Goal: Task Accomplishment & Management: Manage account settings

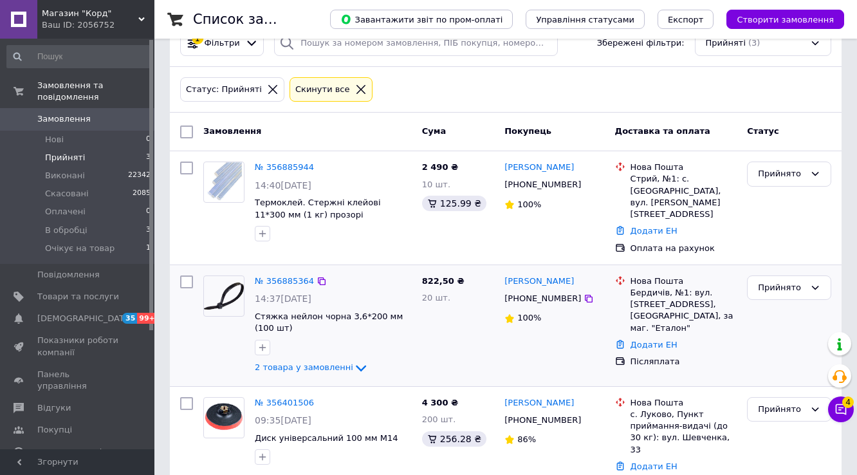
scroll to position [51, 0]
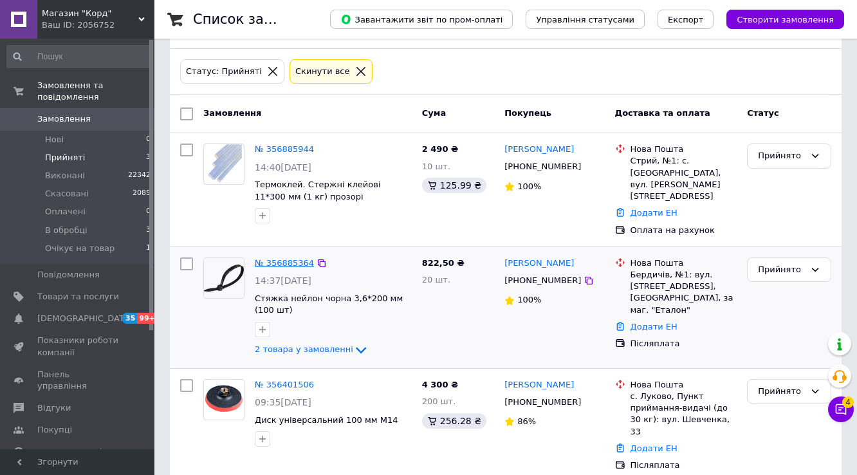
click at [277, 258] on link "№ 356885364" at bounding box center [284, 263] width 59 height 10
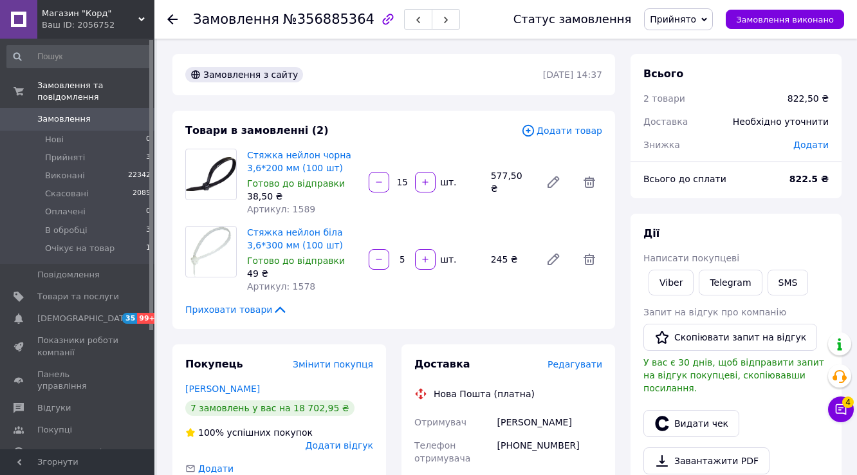
click at [691, 14] on span "Прийнято" at bounding box center [673, 19] width 46 height 10
click at [687, 113] on li "В обробці" at bounding box center [686, 102] width 82 height 19
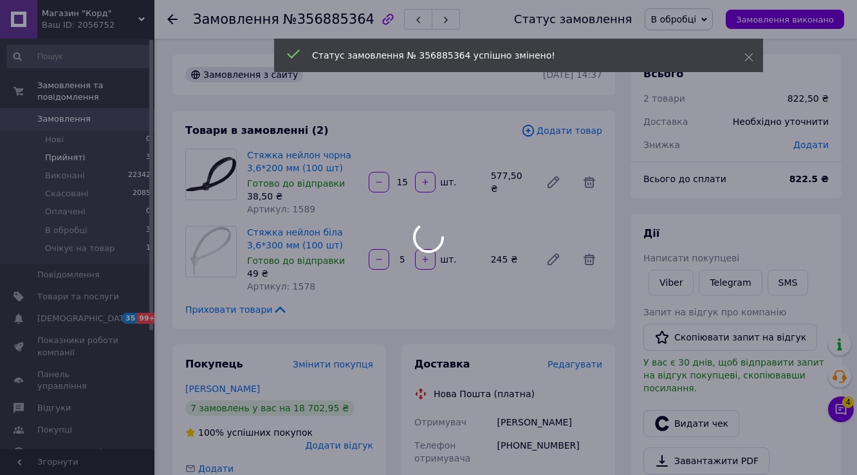
click at [49, 144] on div at bounding box center [428, 237] width 857 height 475
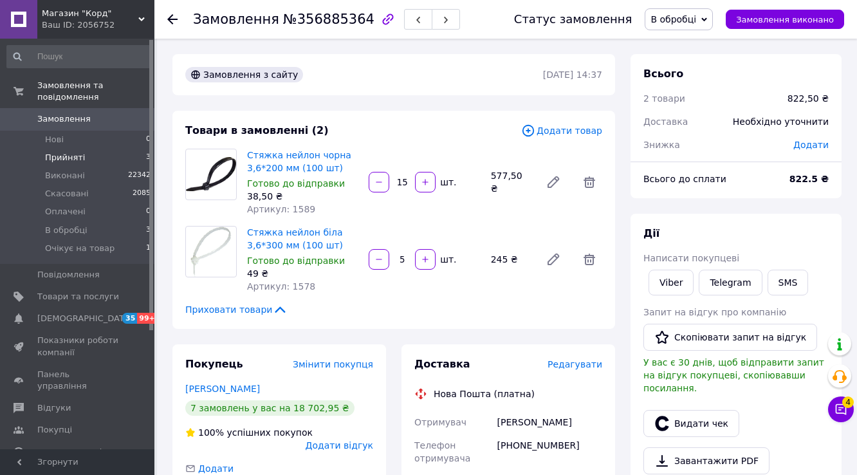
click at [50, 152] on span "Прийняті" at bounding box center [65, 158] width 40 height 12
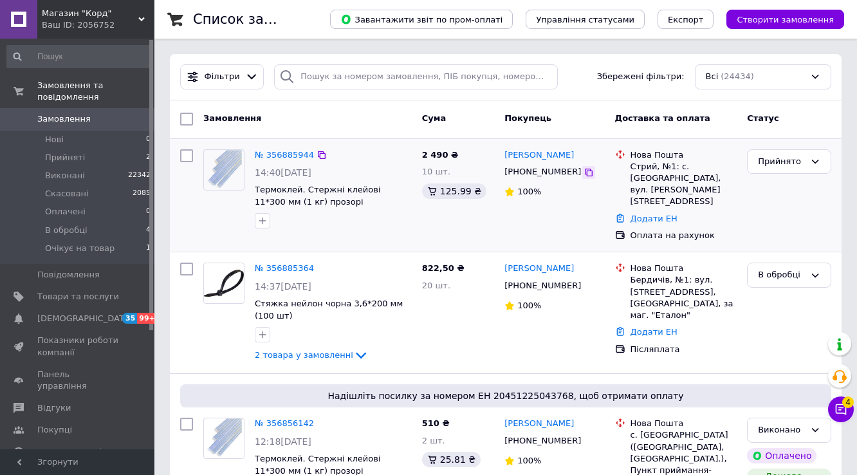
click at [584, 173] on icon at bounding box center [589, 172] width 10 height 10
click at [235, 213] on div at bounding box center [223, 189] width 51 height 90
click at [294, 156] on link "№ 356885944" at bounding box center [284, 155] width 59 height 10
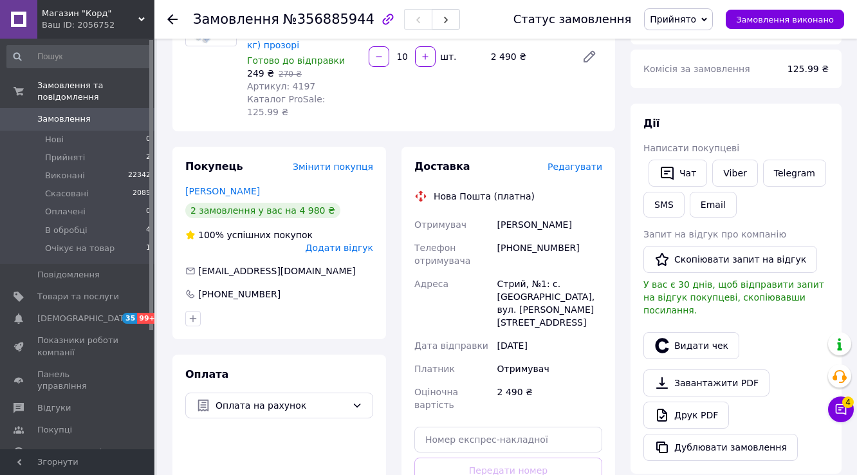
scroll to position [154, 0]
click at [548, 272] on div "[PHONE_NUMBER]" at bounding box center [550, 254] width 110 height 36
copy div "380955775794"
click at [183, 118] on div at bounding box center [211, 56] width 62 height 124
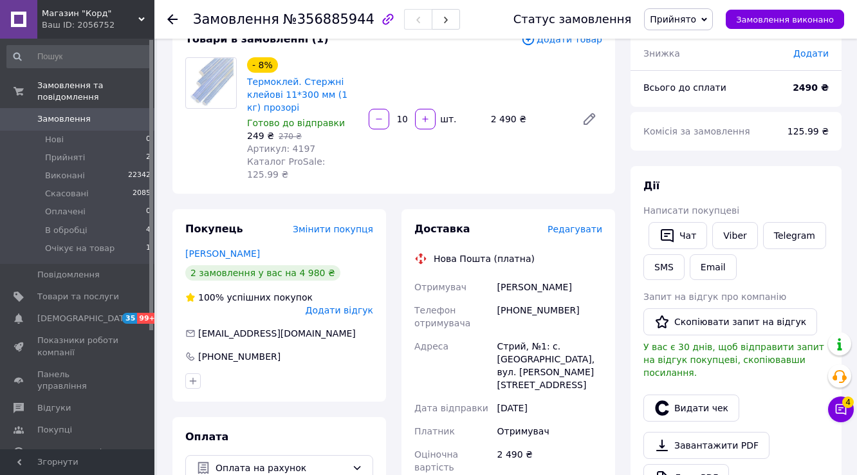
scroll to position [206, 0]
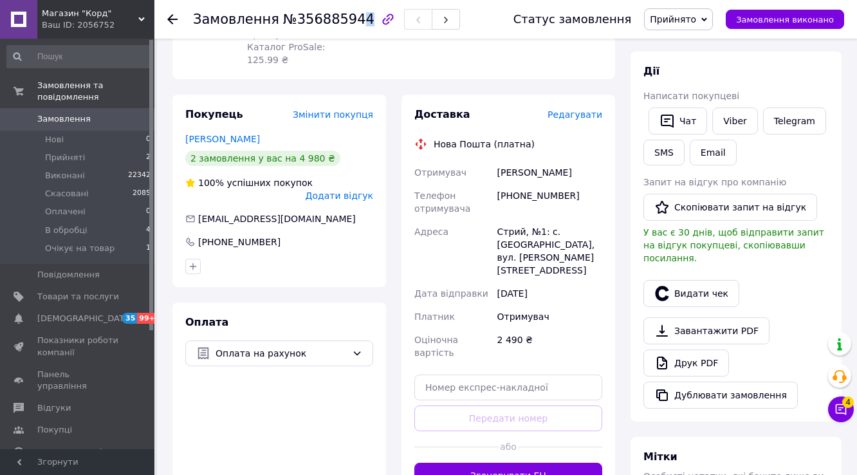
click at [0, 67] on div "Магазин "Корд" Ваш ID: 2056752 Сайт Магазин "Корд" Кабінет покупця Перевірити с…" at bounding box center [428, 271] width 857 height 955
click at [117, 37] on div "Магазин "Корд" Ваш ID: 2056752" at bounding box center [95, 19] width 117 height 39
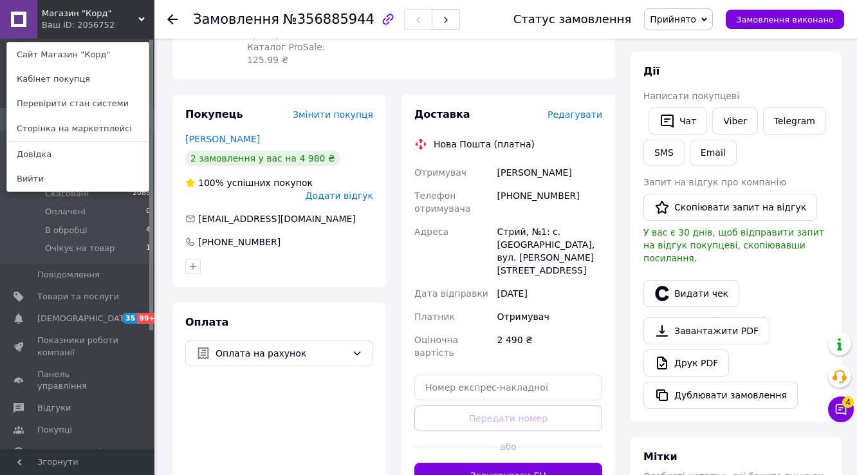
click at [497, 43] on div "- 8% Термоклей. Стержні клейові 11*300 мм (1 кг) прозорі Готово до відправки 24…" at bounding box center [425, 4] width 366 height 129
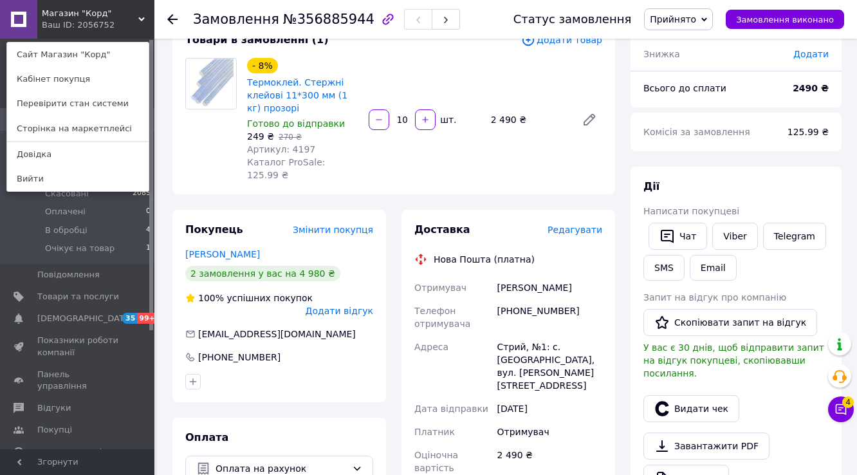
scroll to position [257, 0]
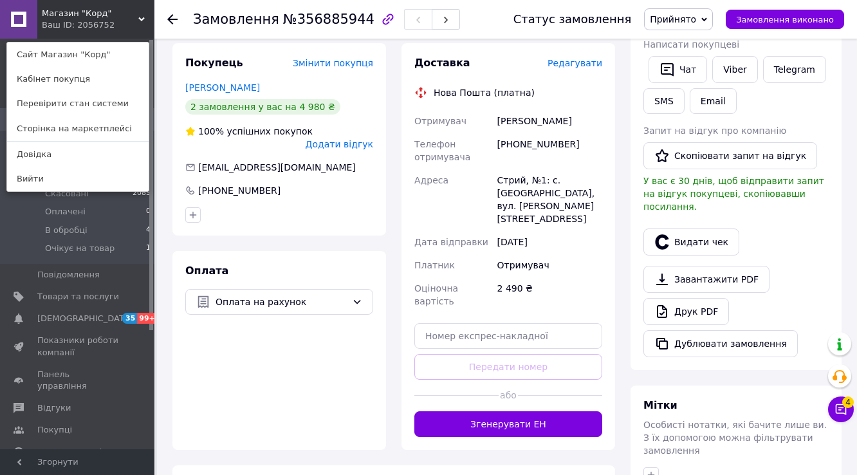
click at [692, 28] on span "Прийнято" at bounding box center [678, 19] width 69 height 22
click at [693, 113] on li "В обробці" at bounding box center [686, 102] width 82 height 19
click at [183, 64] on div "Замовлення з каталогу [DATE] 14:40 Товари в замовленні (1) Додати товар - 8% Те…" at bounding box center [394, 239] width 458 height 885
click at [136, 19] on div "Магазин "Корд" Ваш ID: 2056752 Сайт Магазин "Корд" Кабінет покупця Перевірити с…" at bounding box center [77, 19] width 154 height 39
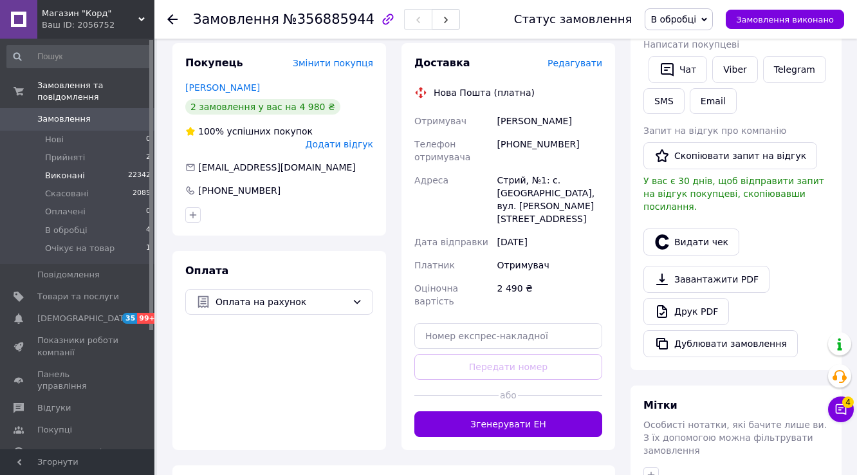
click at [73, 170] on span "Виконані" at bounding box center [65, 176] width 40 height 12
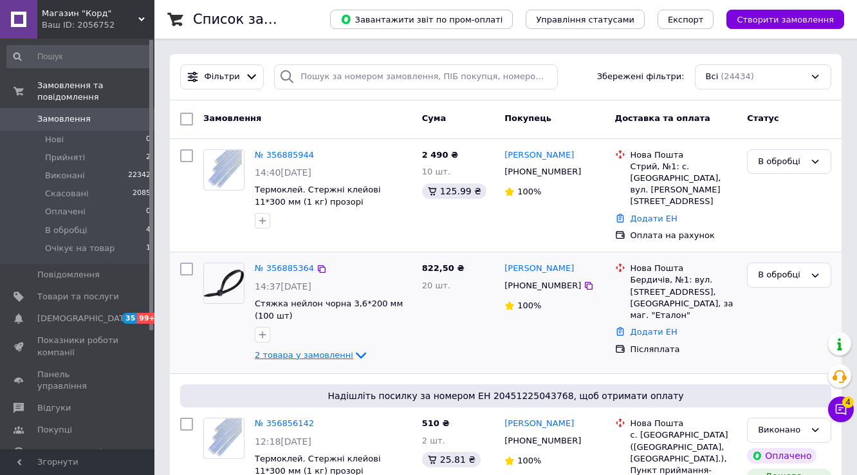
click at [353, 348] on icon at bounding box center [360, 355] width 15 height 15
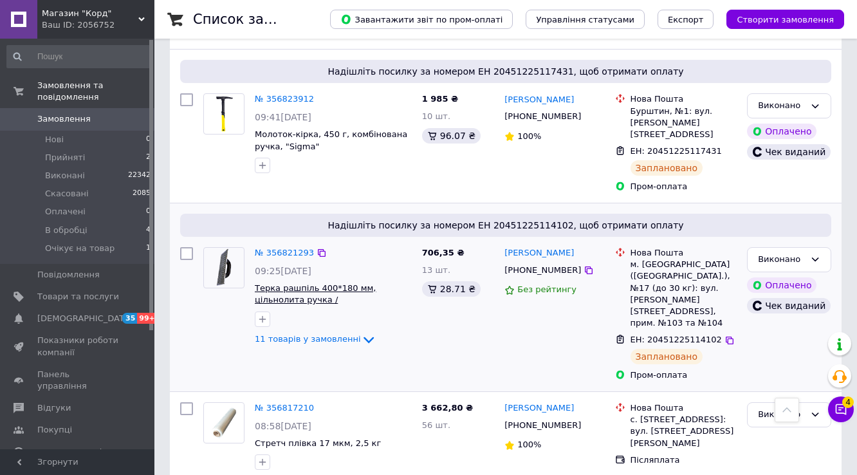
scroll to position [721, 0]
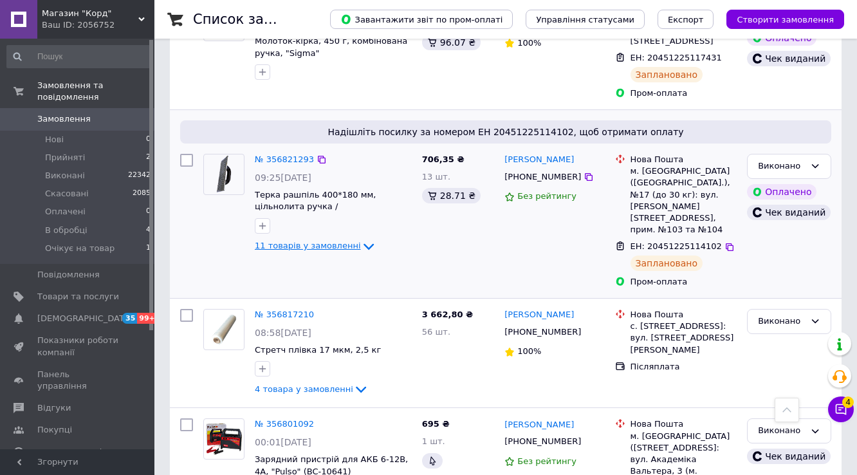
click at [361, 239] on icon at bounding box center [368, 246] width 15 height 15
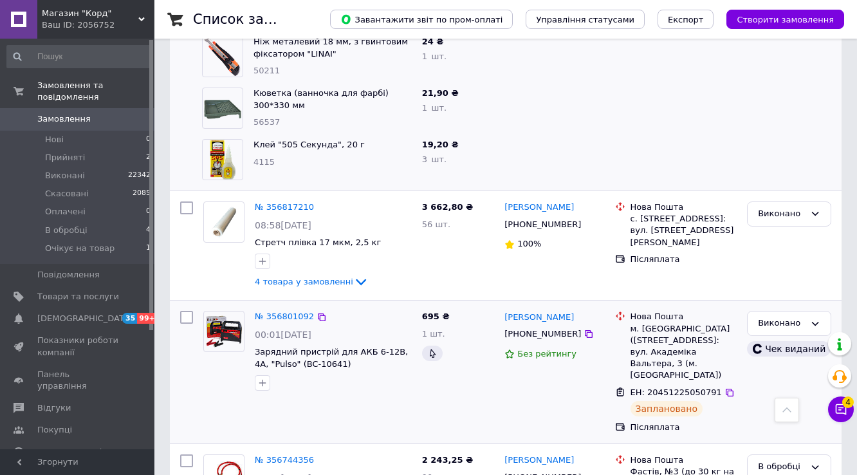
scroll to position [1493, 0]
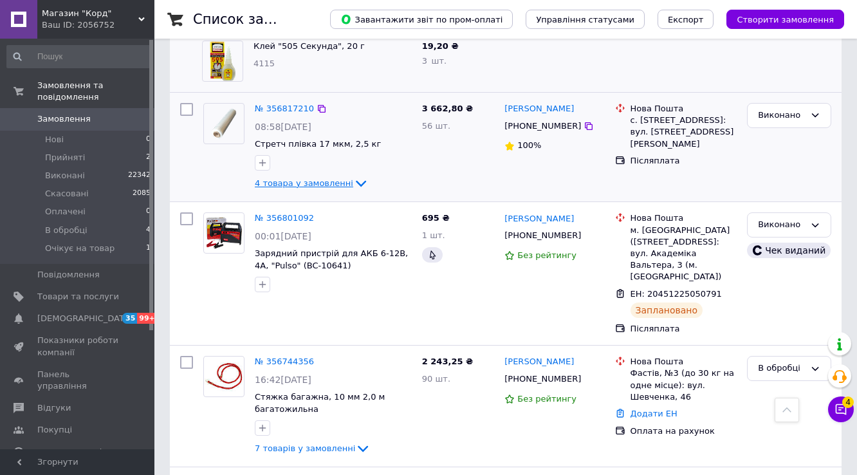
click at [356, 181] on icon at bounding box center [361, 184] width 10 height 6
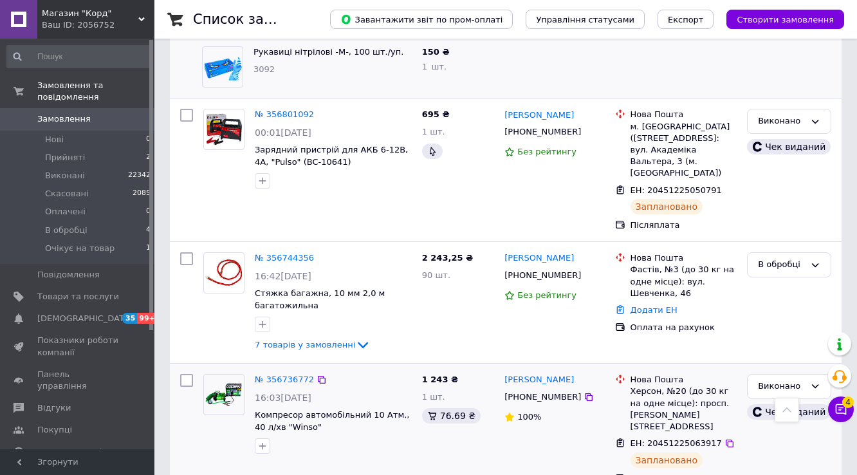
scroll to position [1854, 0]
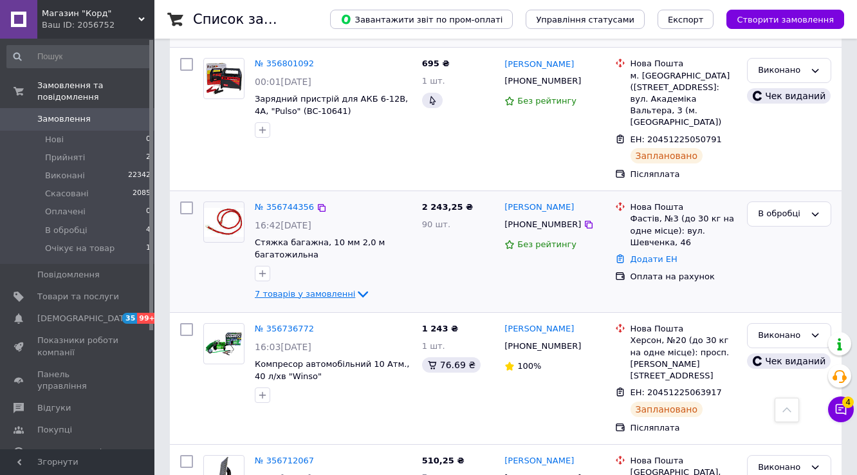
click at [358, 292] on icon at bounding box center [363, 295] width 10 height 6
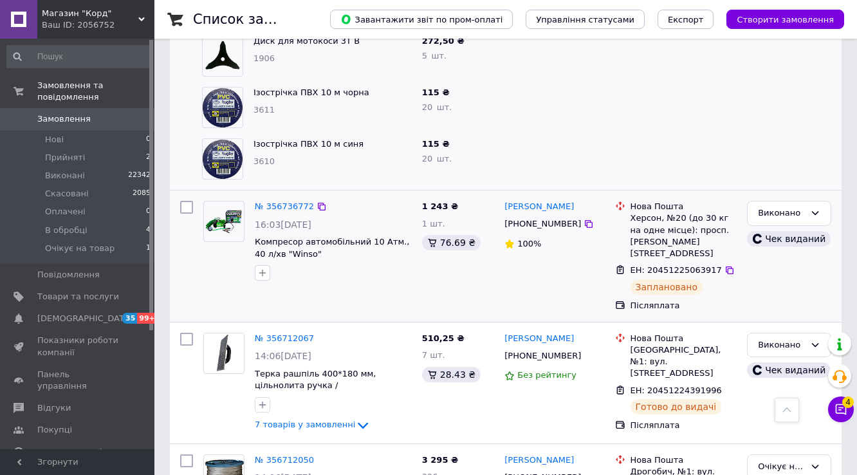
scroll to position [2369, 0]
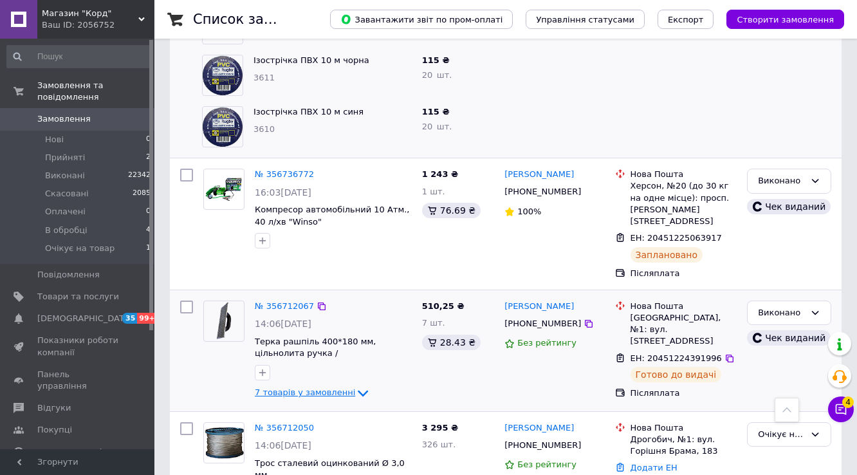
click at [355, 386] on icon at bounding box center [362, 393] width 15 height 15
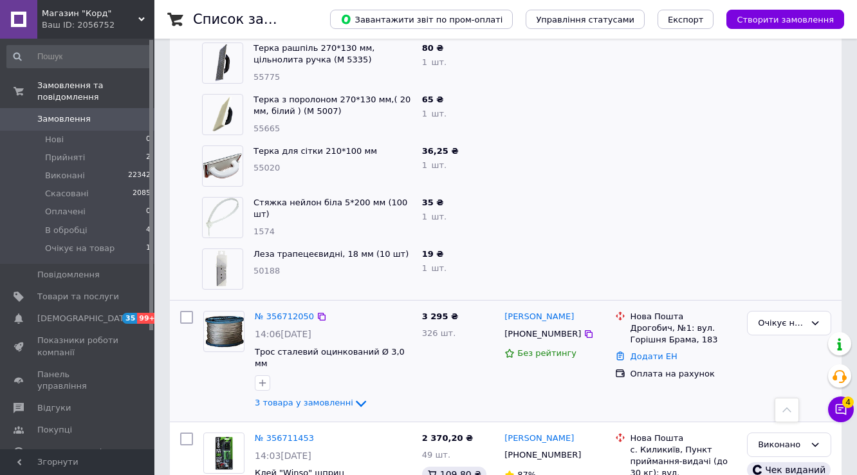
scroll to position [2884, 0]
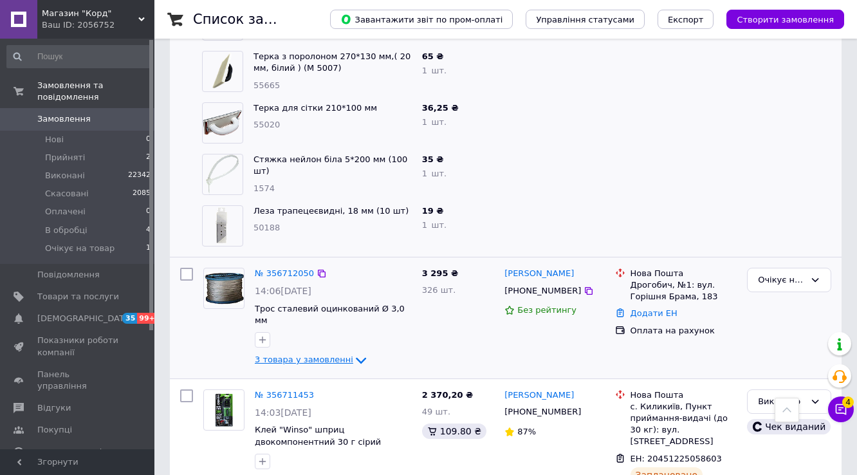
click at [356, 357] on icon at bounding box center [361, 360] width 10 height 6
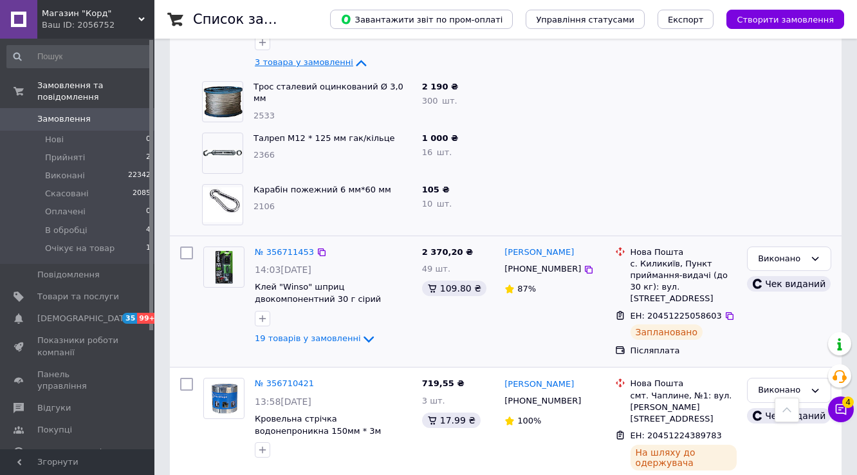
scroll to position [3193, 0]
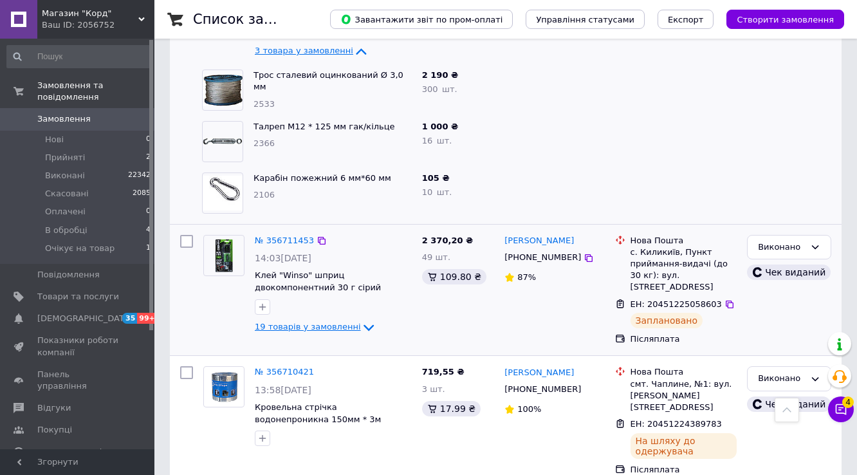
click at [361, 320] on icon at bounding box center [368, 327] width 15 height 15
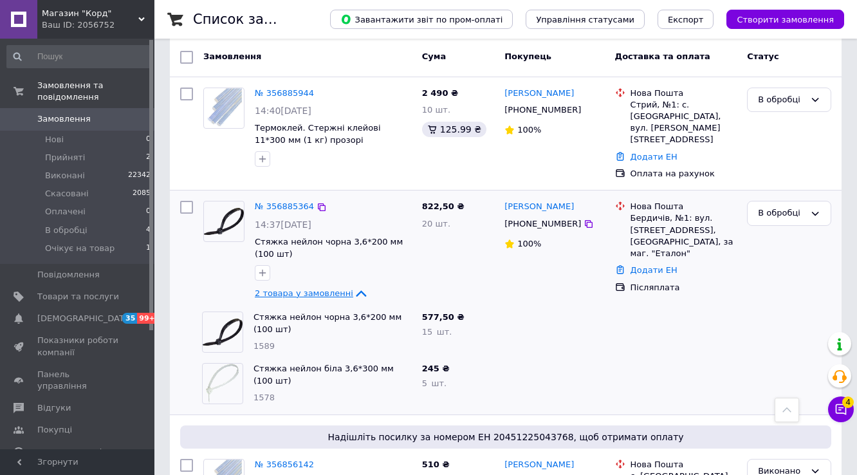
scroll to position [51, 0]
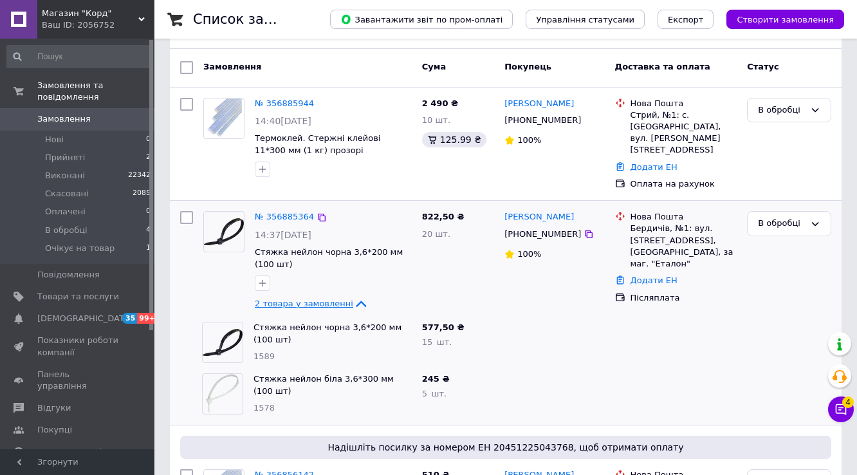
click at [271, 70] on div "Замовлення" at bounding box center [307, 67] width 219 height 23
click at [277, 212] on link "№ 356885364" at bounding box center [284, 217] width 59 height 10
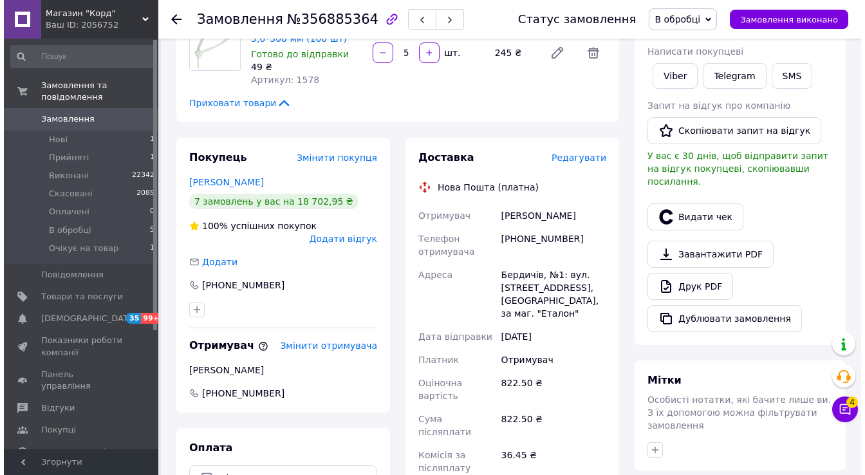
scroll to position [257, 0]
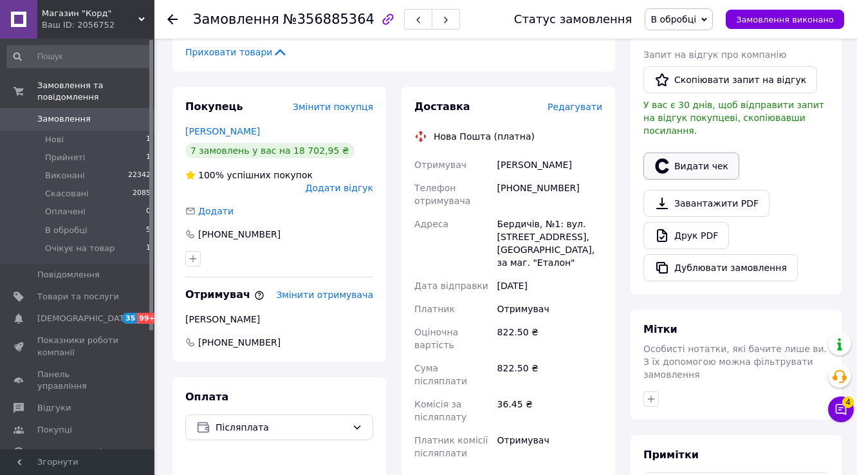
click at [712, 180] on button "Видати чек" at bounding box center [692, 166] width 96 height 27
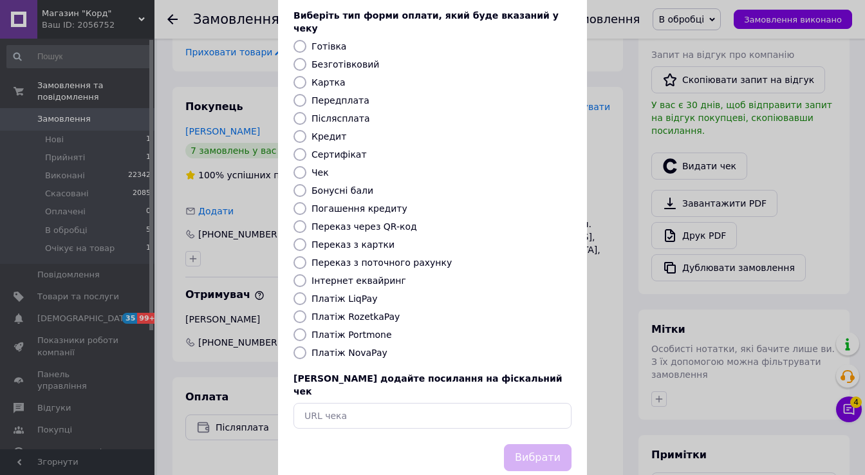
scroll to position [169, 0]
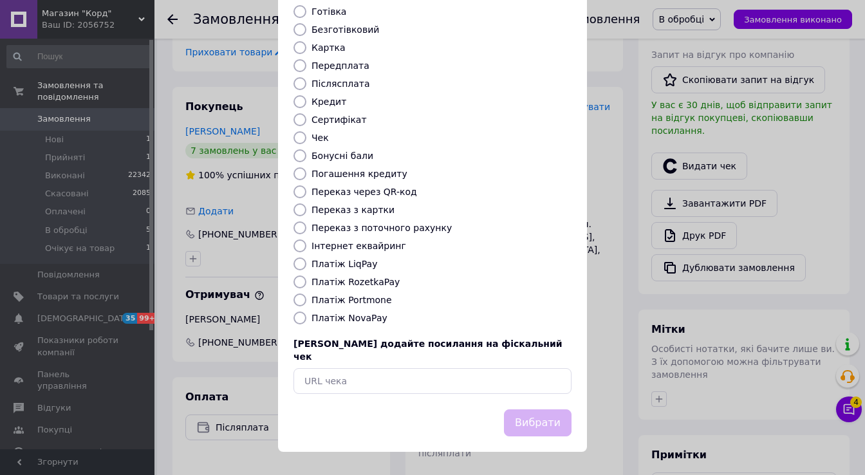
click at [298, 318] on input "Платіж NovaPay" at bounding box center [300, 318] width 13 height 13
radio input "true"
click at [532, 417] on button "Вибрати" at bounding box center [538, 423] width 68 height 28
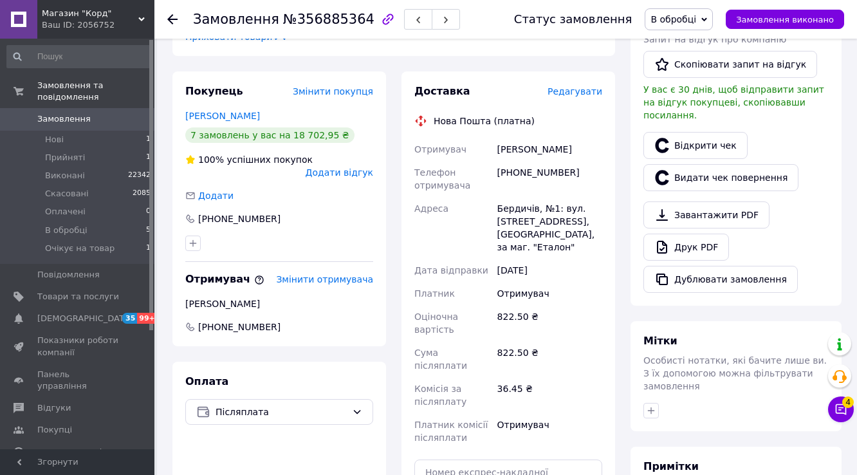
click at [569, 97] on span "Редагувати" at bounding box center [575, 91] width 55 height 10
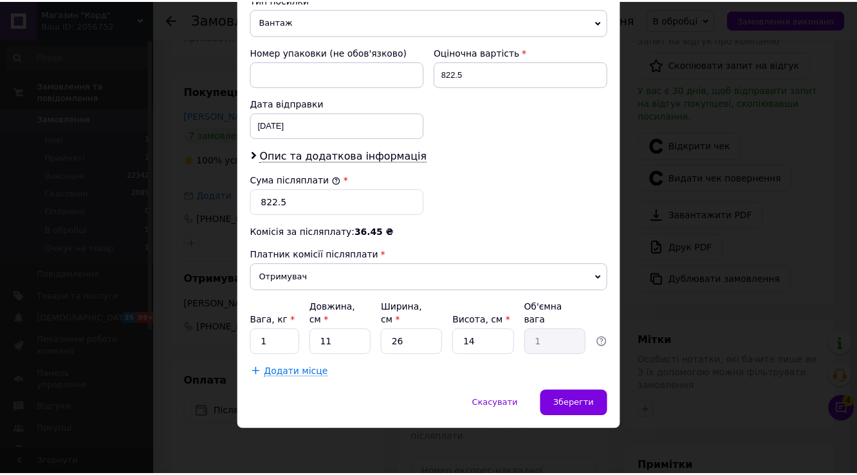
scroll to position [626, 0]
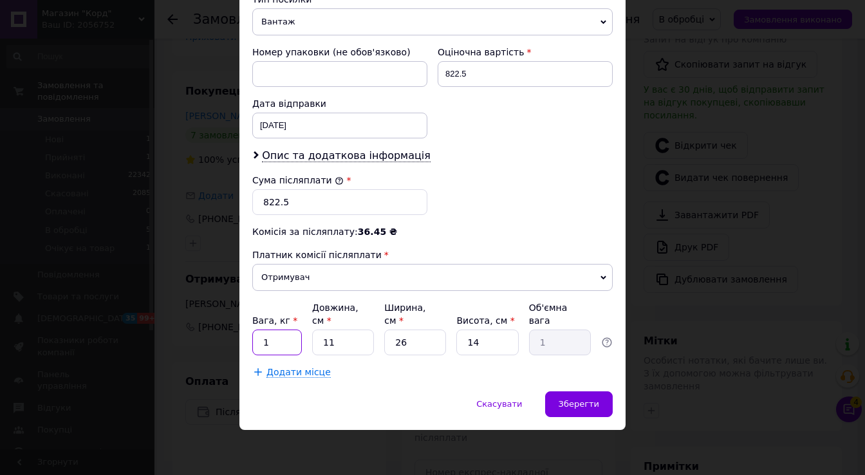
click at [280, 342] on input "1" at bounding box center [277, 343] width 50 height 26
type input "2.2"
type input "2"
type input "0.18"
type input "29"
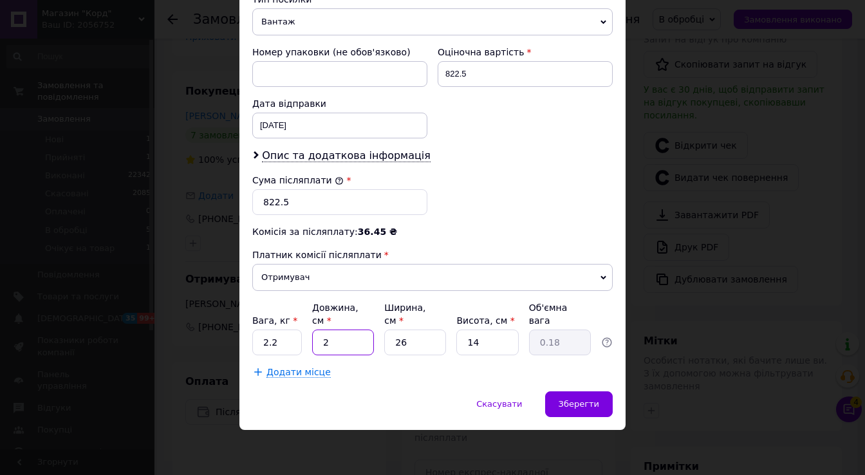
type input "2.64"
type input "29"
type input "2"
type input "0.2"
type input "23"
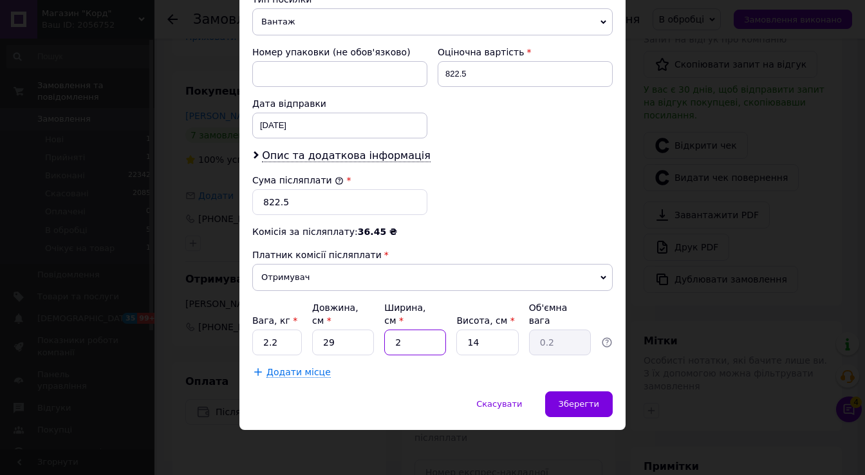
type input "2.33"
type input "23"
type input "1"
type input "0.17"
type input "15"
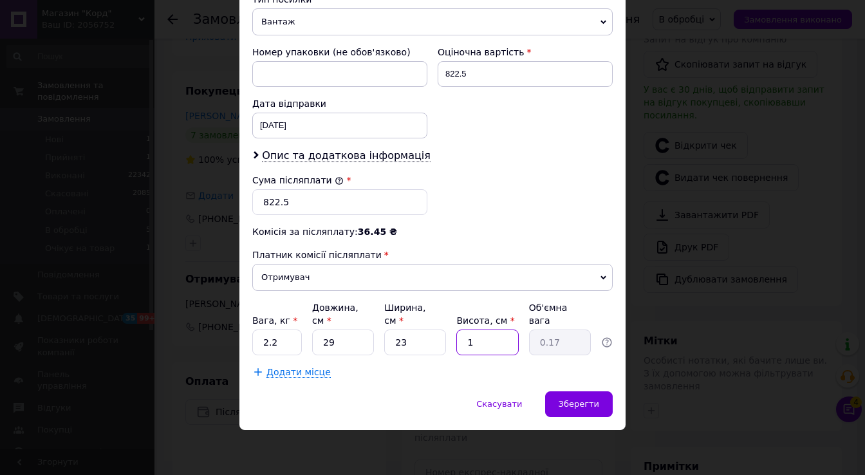
type input "2.5"
type input "15"
click at [563, 406] on div "Зберегти" at bounding box center [579, 404] width 68 height 26
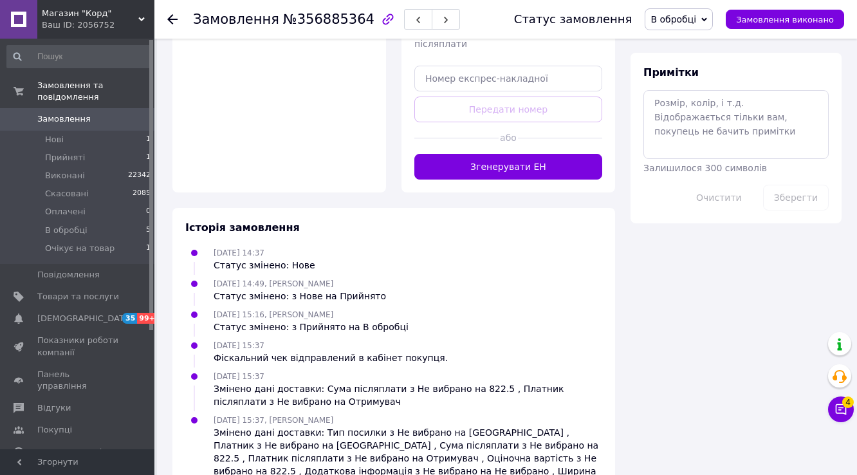
scroll to position [685, 0]
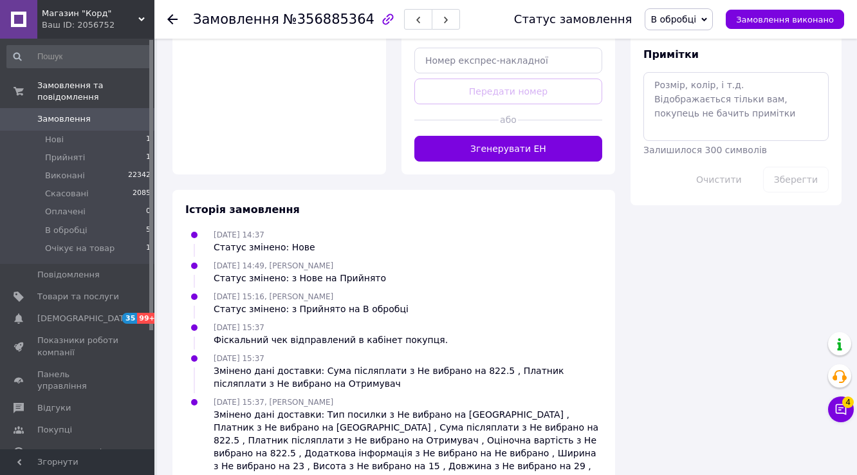
click at [525, 162] on button "Згенерувати ЕН" at bounding box center [509, 149] width 188 height 26
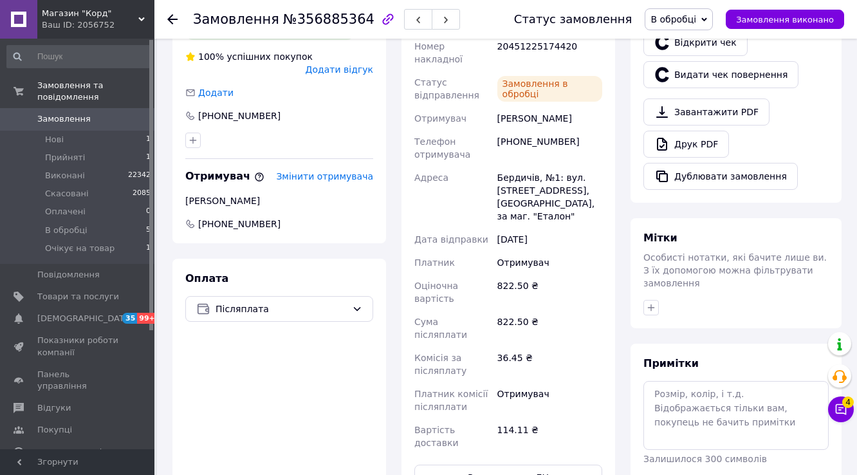
scroll to position [1, 0]
drag, startPoint x: 286, startPoint y: 196, endPoint x: 198, endPoint y: 195, distance: 87.5
click at [198, 122] on div "[PHONE_NUMBER]" at bounding box center [279, 115] width 188 height 13
copy div "[PHONE_NUMBER]"
click at [543, 71] on div "20451225174420" at bounding box center [550, 53] width 110 height 36
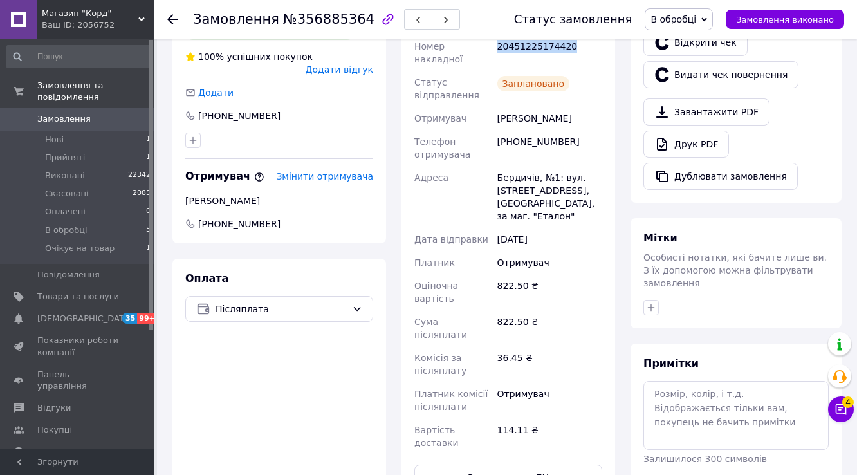
click at [543, 71] on div "20451225174420" at bounding box center [550, 53] width 110 height 36
copy div "20451225174420"
click at [680, 22] on span "В обробці" at bounding box center [674, 19] width 46 height 10
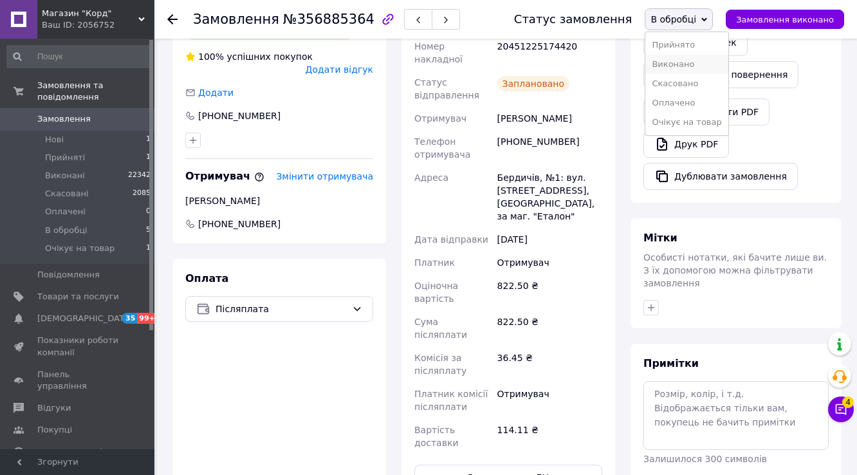
click at [682, 67] on li "Виконано" at bounding box center [687, 64] width 82 height 19
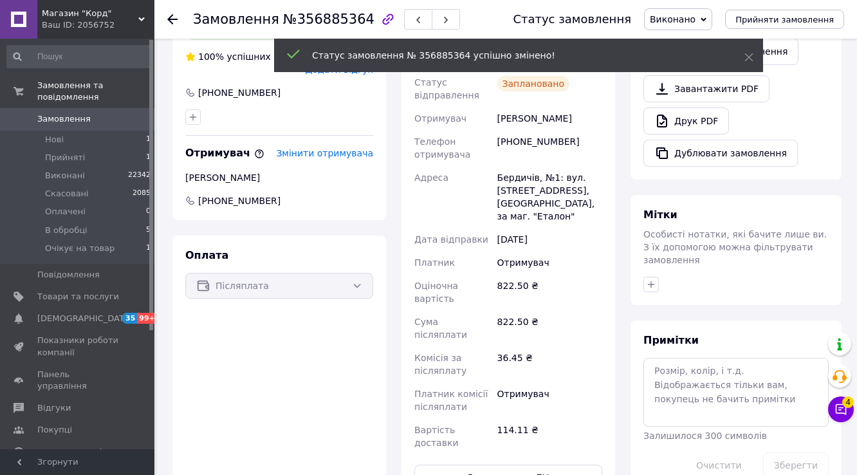
scroll to position [39, 0]
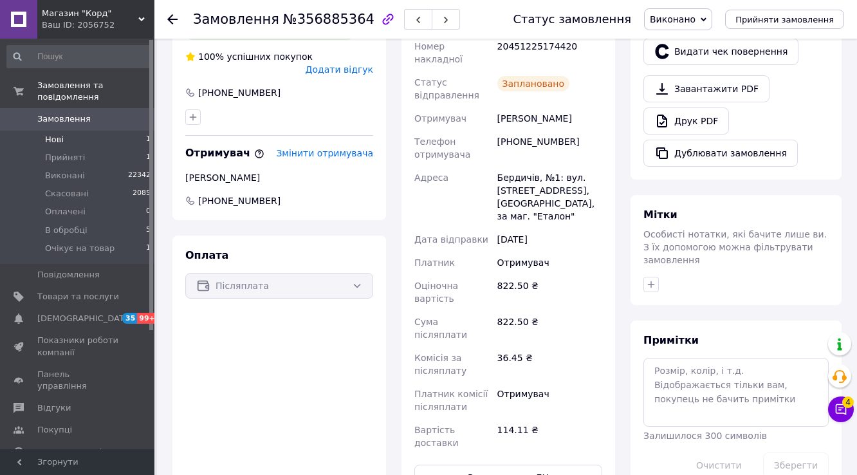
click at [89, 131] on li "Нові 1" at bounding box center [79, 140] width 158 height 18
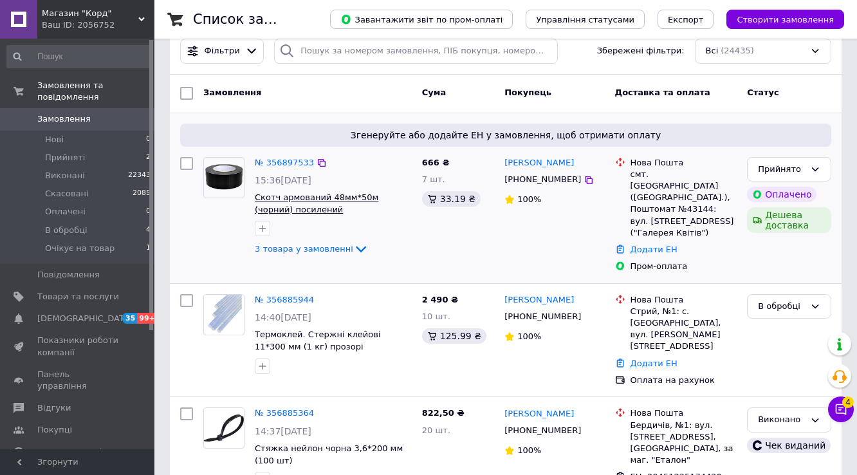
scroll to position [51, 0]
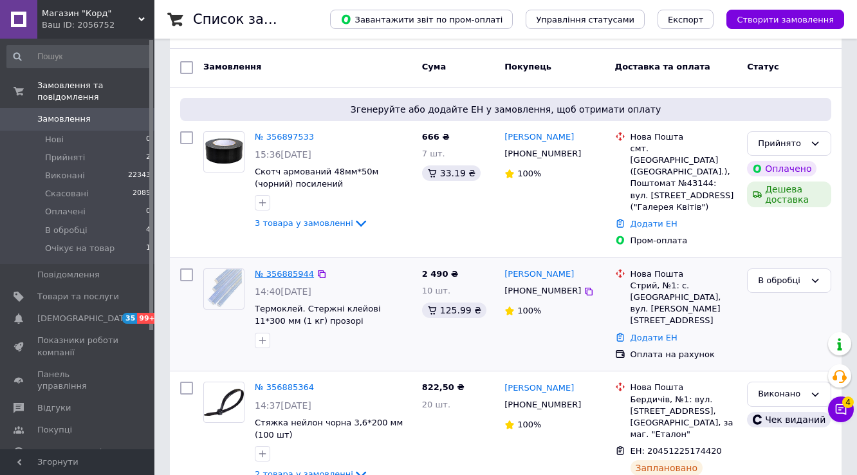
click at [276, 269] on link "№ 356885944" at bounding box center [284, 274] width 59 height 10
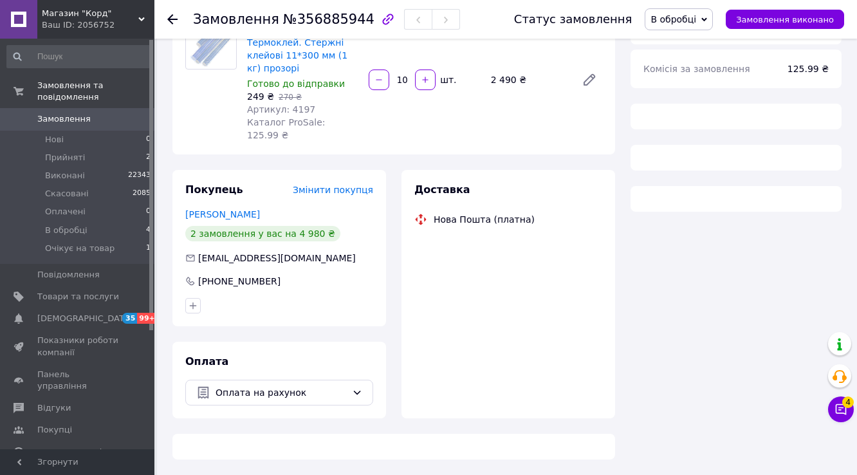
scroll to position [192, 0]
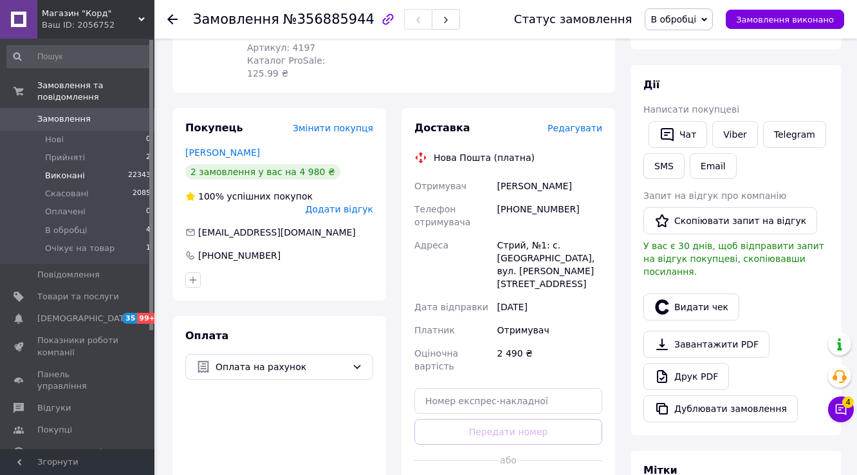
click at [67, 170] on span "Виконані" at bounding box center [65, 176] width 40 height 12
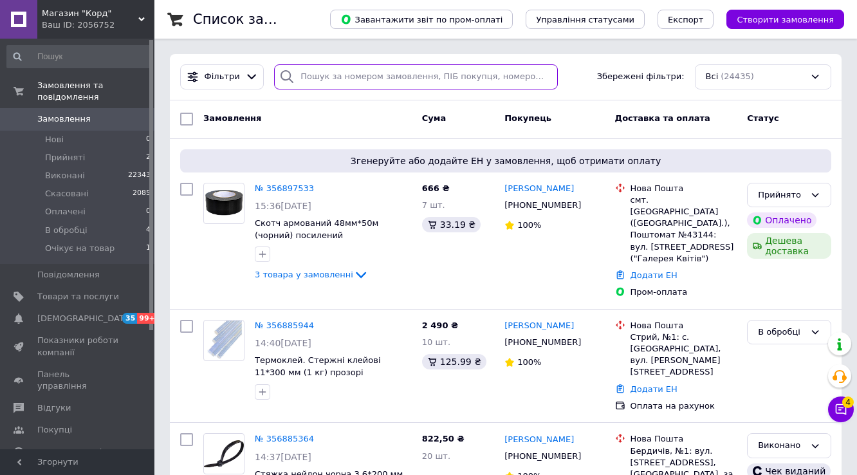
click at [346, 73] on input "search" at bounding box center [416, 76] width 284 height 25
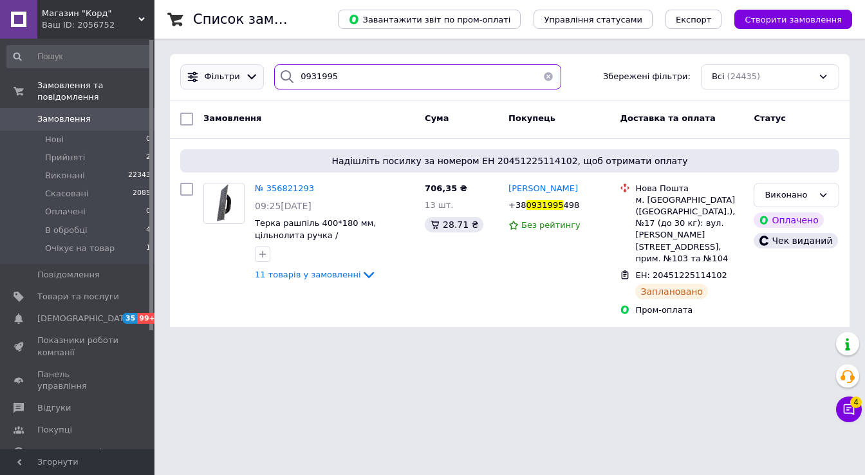
drag, startPoint x: 273, startPoint y: 71, endPoint x: 246, endPoint y: 71, distance: 27.0
click at [247, 71] on div "Фільтри 0931995 Збережені фільтри: Всі (24435)" at bounding box center [509, 76] width 669 height 25
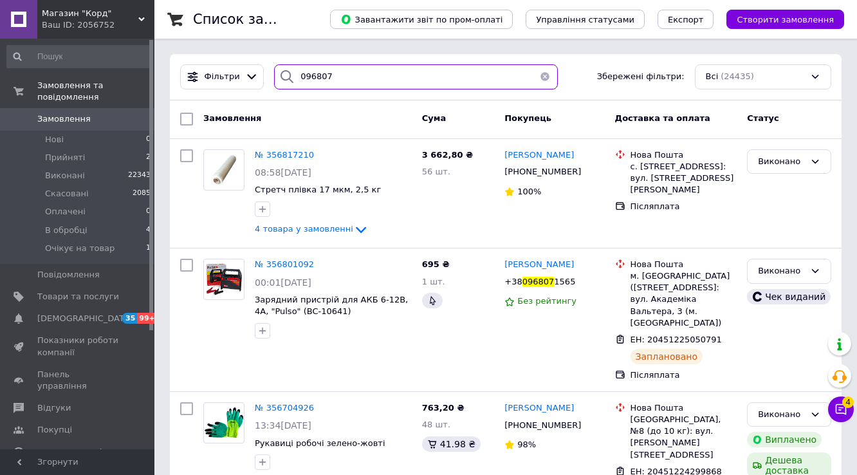
drag, startPoint x: 330, startPoint y: 73, endPoint x: 285, endPoint y: 84, distance: 46.8
click at [277, 72] on div "096807" at bounding box center [416, 76] width 284 height 25
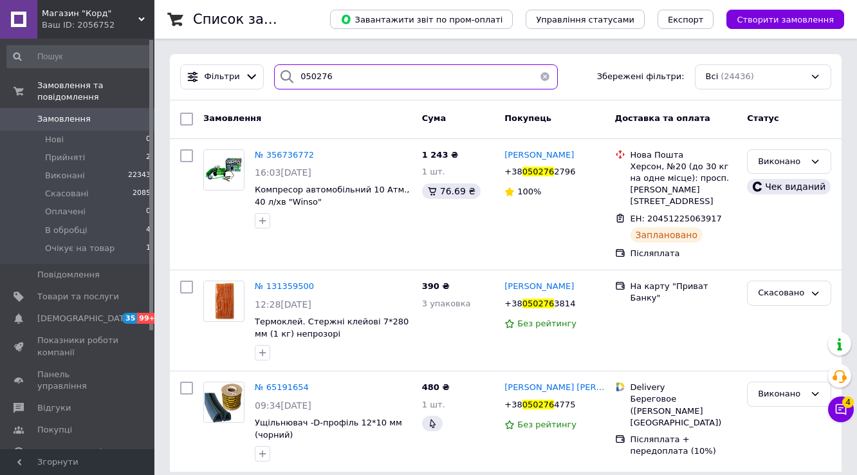
drag, startPoint x: 301, startPoint y: 66, endPoint x: 278, endPoint y: 67, distance: 23.2
click at [278, 67] on div "050276" at bounding box center [416, 76] width 284 height 25
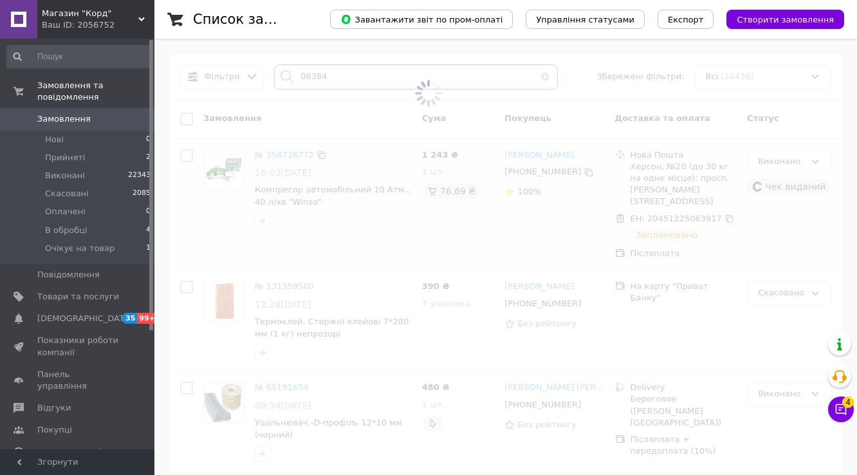
type input "063848"
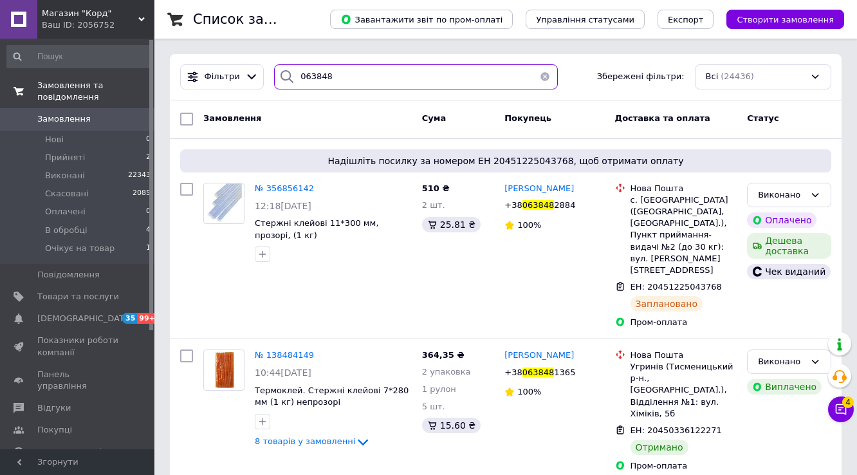
drag, startPoint x: 318, startPoint y: 82, endPoint x: 133, endPoint y: 75, distance: 185.5
click at [135, 75] on div "Магазин "Корд" Ваш ID: 2056752 Сайт Магазин "Корд" Кабінет покупця Перевірити с…" at bounding box center [428, 249] width 857 height 498
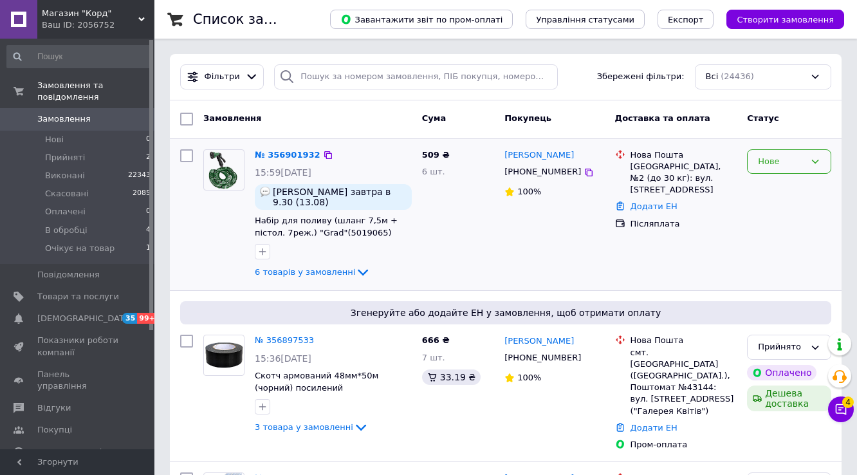
drag, startPoint x: 789, startPoint y: 163, endPoint x: 783, endPoint y: 164, distance: 6.6
click at [788, 163] on div "Нове" at bounding box center [781, 162] width 47 height 14
click at [777, 188] on li "Прийнято" at bounding box center [789, 188] width 83 height 24
click at [355, 277] on icon at bounding box center [362, 272] width 15 height 15
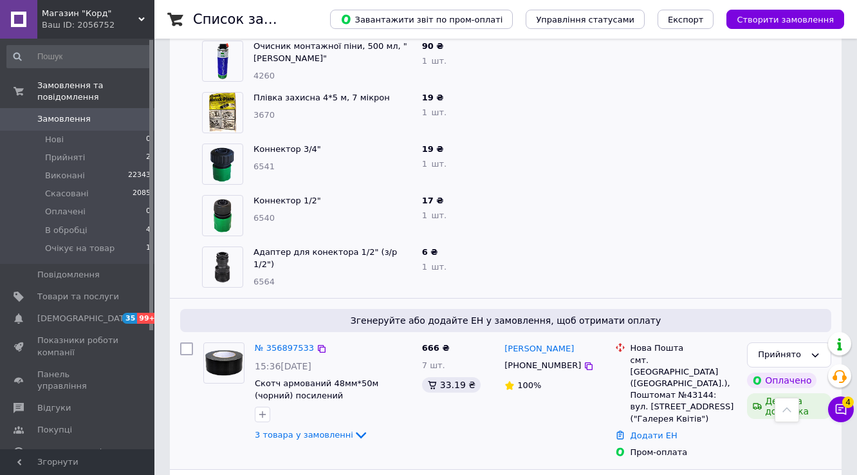
scroll to position [360, 0]
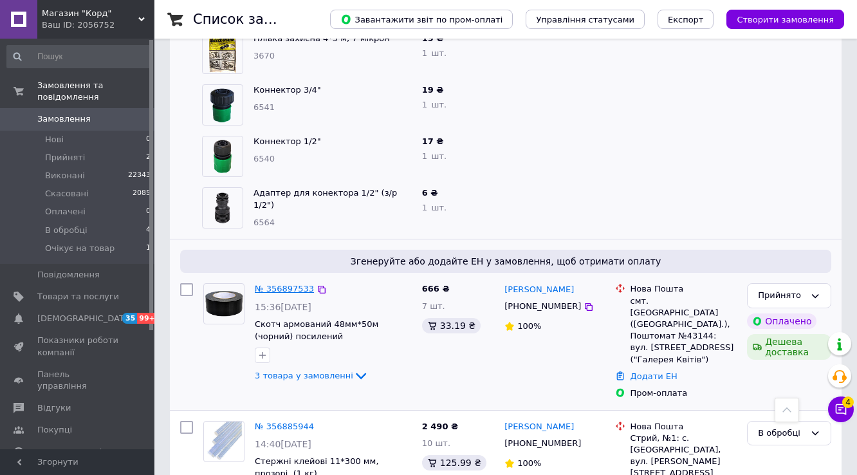
click at [292, 294] on link "№ 356897533" at bounding box center [284, 289] width 59 height 10
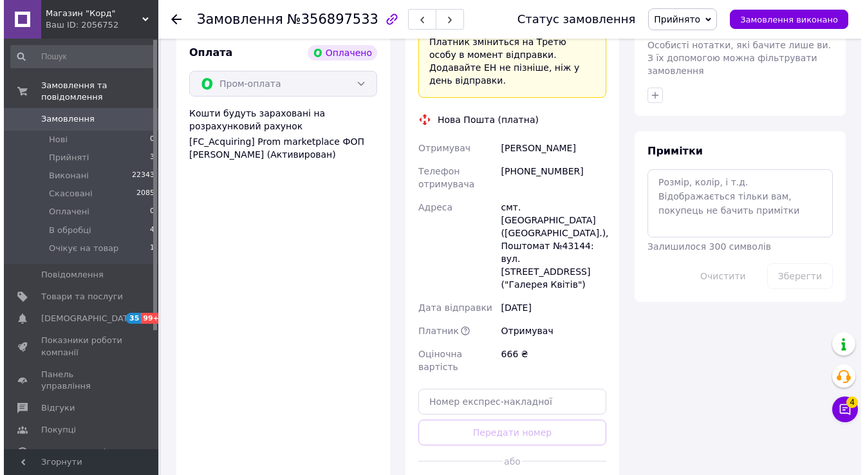
scroll to position [618, 0]
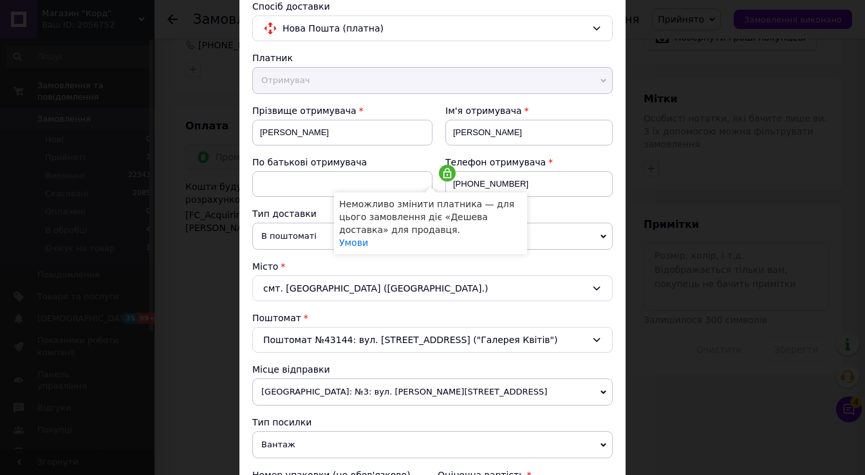
scroll to position [257, 0]
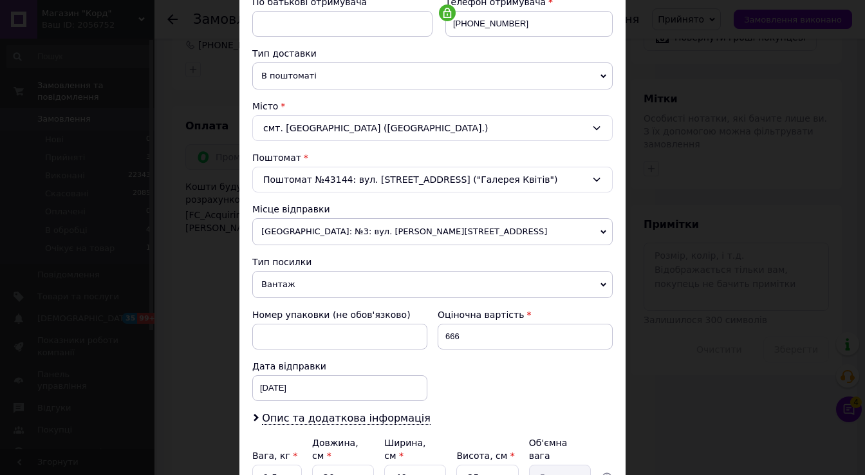
click at [379, 192] on div "Поштомат №43144: вул. [STREET_ADDRESS] ("Галерея Квітів")" at bounding box center [432, 180] width 360 height 26
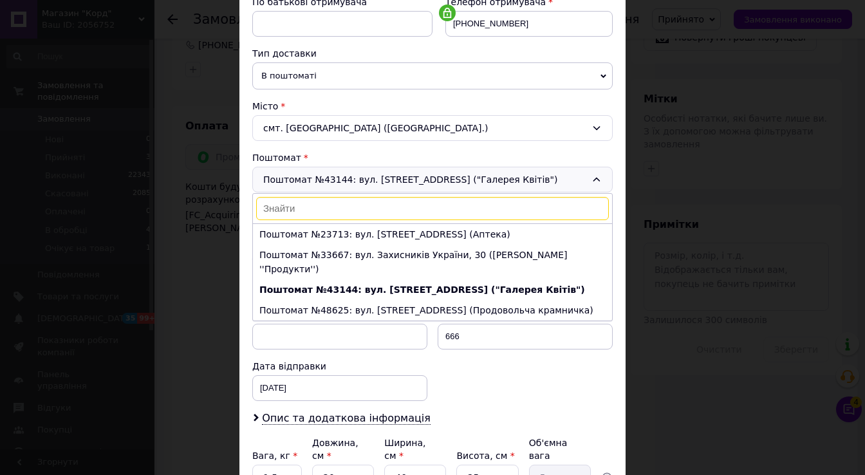
click at [342, 89] on span "В поштоматі" at bounding box center [432, 75] width 360 height 27
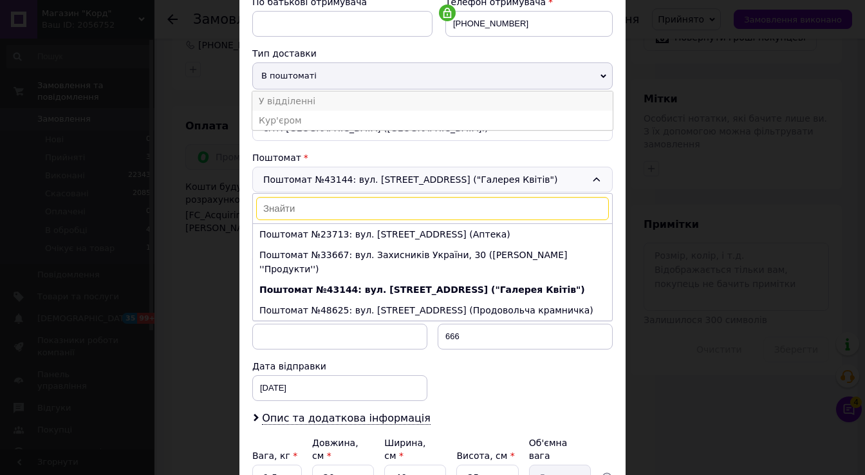
click at [335, 111] on li "У відділенні" at bounding box center [432, 100] width 360 height 19
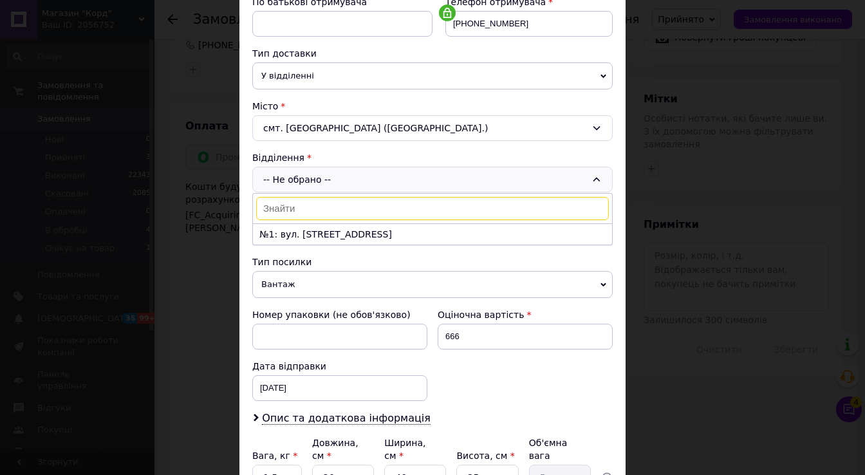
click at [322, 220] on input at bounding box center [432, 208] width 353 height 23
click at [329, 245] on li "№1: вул. [STREET_ADDRESS]" at bounding box center [432, 234] width 359 height 21
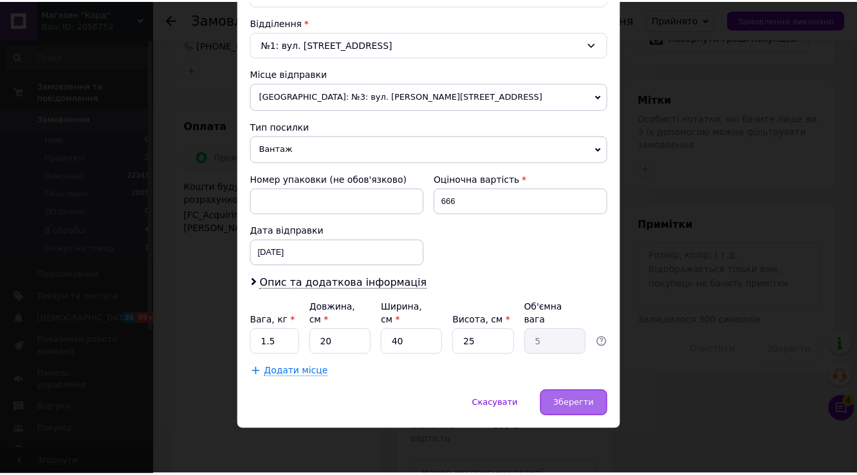
scroll to position [483, 0]
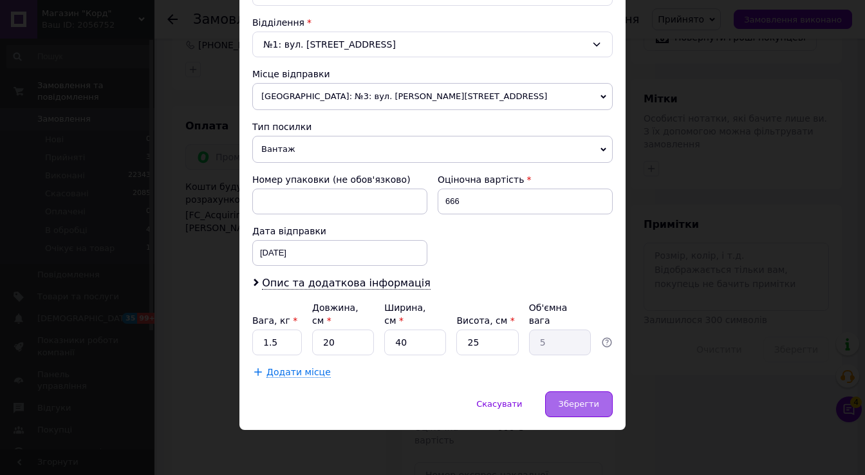
click at [585, 404] on span "Зберегти" at bounding box center [579, 404] width 41 height 10
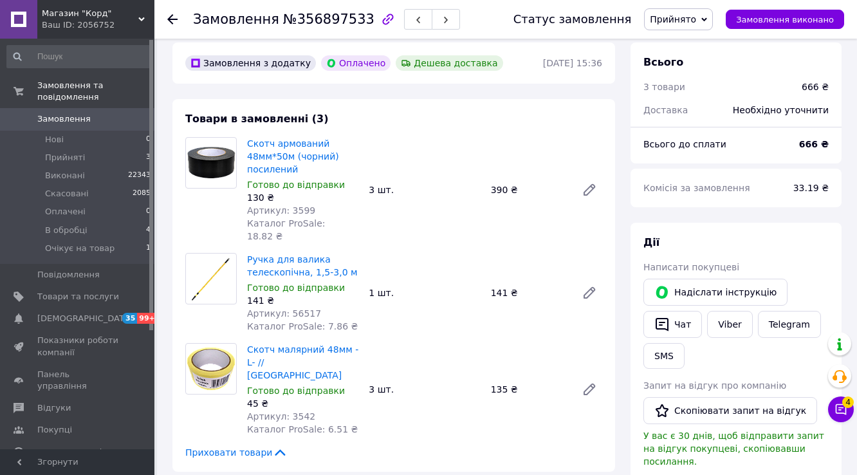
scroll to position [0, 0]
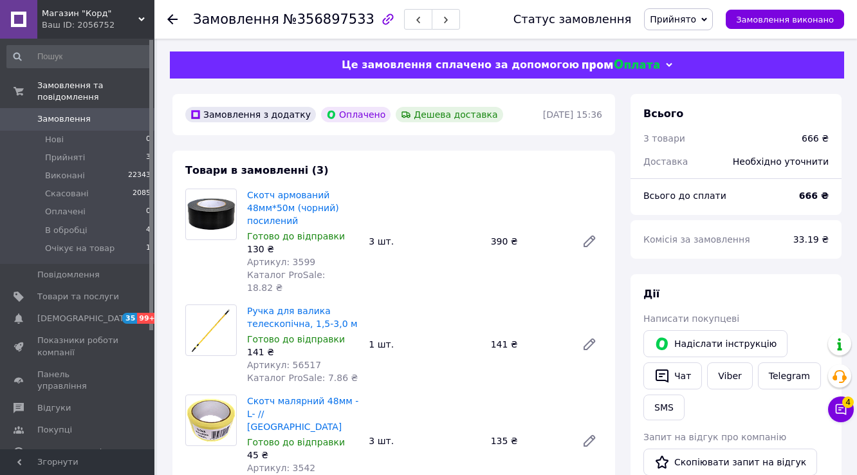
click at [693, 18] on span "Прийнято" at bounding box center [673, 19] width 46 height 10
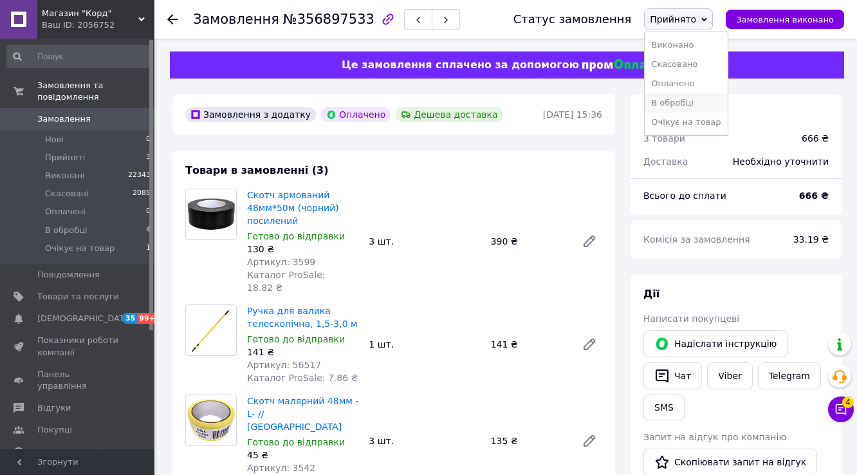
click at [683, 113] on li "В обробці" at bounding box center [686, 102] width 82 height 19
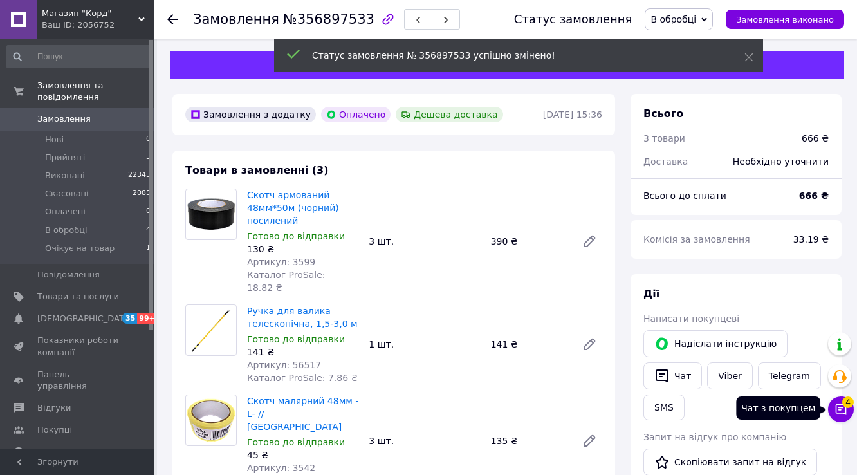
click at [852, 407] on button "Чат з покупцем 4" at bounding box center [841, 410] width 26 height 26
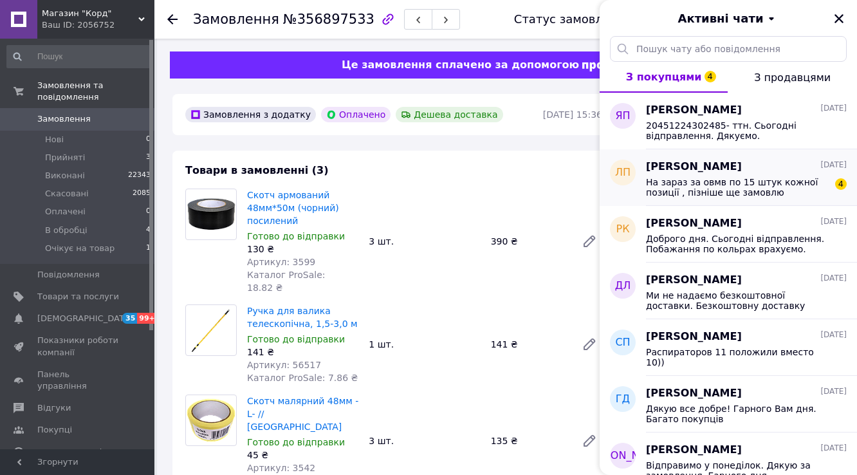
click at [711, 193] on span "На зараз за овмв по 15 штук кожної позиції , пізніше ще замовлю" at bounding box center [737, 187] width 183 height 21
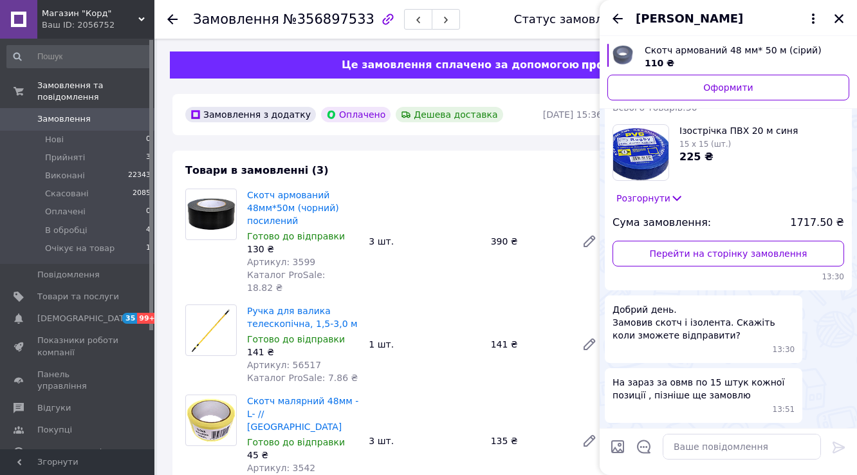
scroll to position [404, 0]
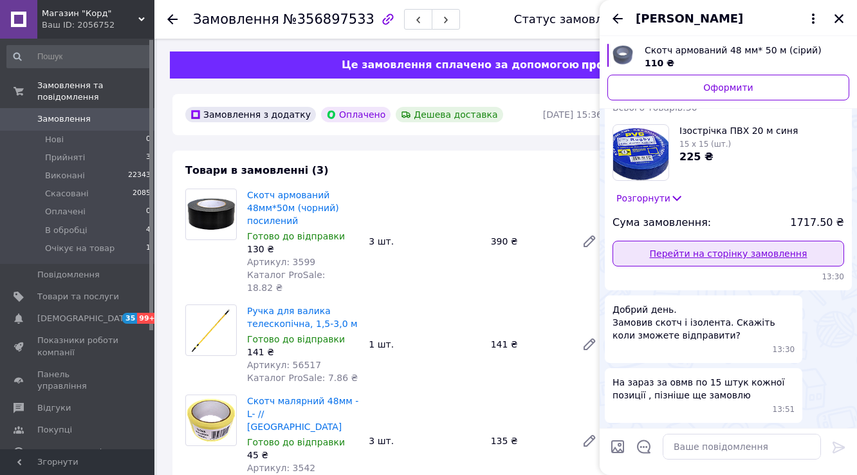
click at [704, 266] on link "Перейти на сторінку замовлення" at bounding box center [729, 254] width 232 height 26
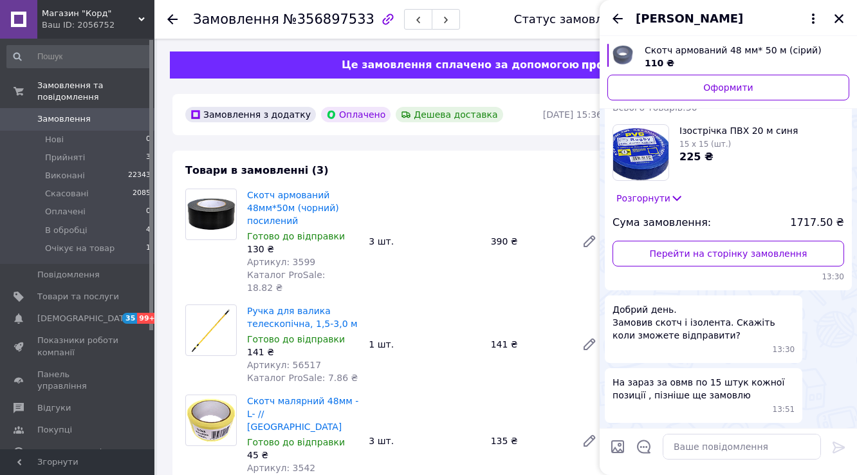
click at [409, 125] on div "Замовлення з додатку Оплачено Дешева доставка" at bounding box center [363, 114] width 360 height 21
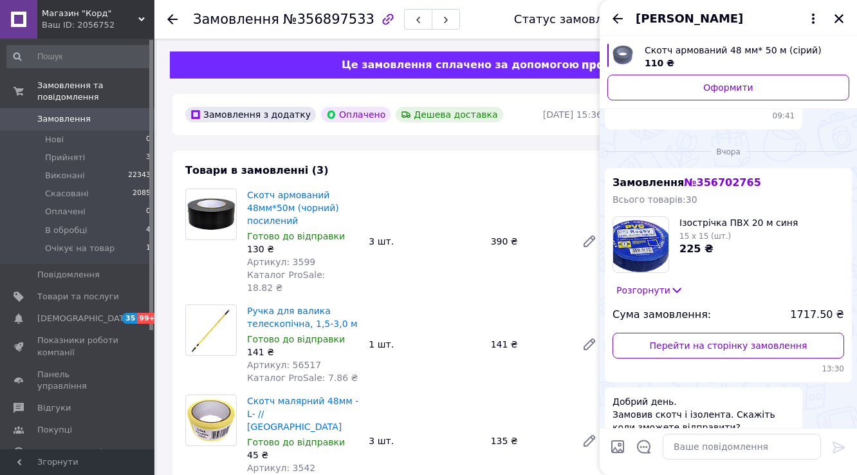
scroll to position [301, 0]
click at [834, 24] on icon "Закрити" at bounding box center [840, 19] width 12 height 12
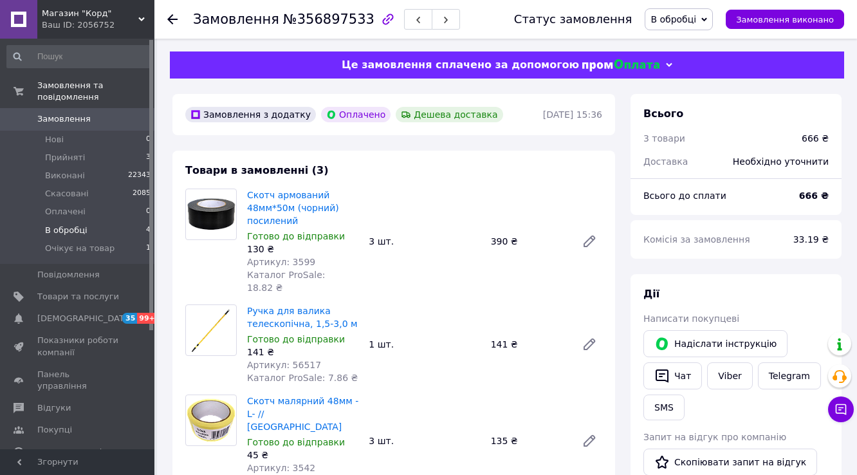
click at [73, 225] on span "В обробці" at bounding box center [66, 231] width 42 height 12
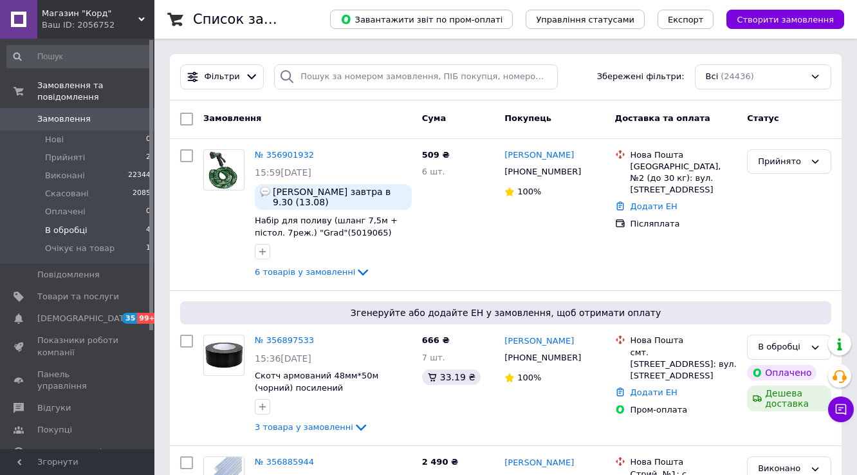
click at [77, 225] on span "В обробці" at bounding box center [66, 231] width 42 height 12
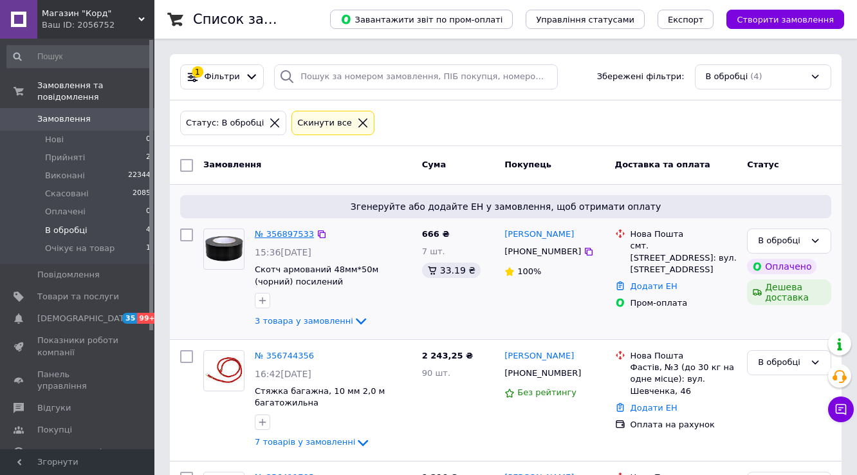
click at [274, 237] on link "№ 356897533" at bounding box center [284, 234] width 59 height 10
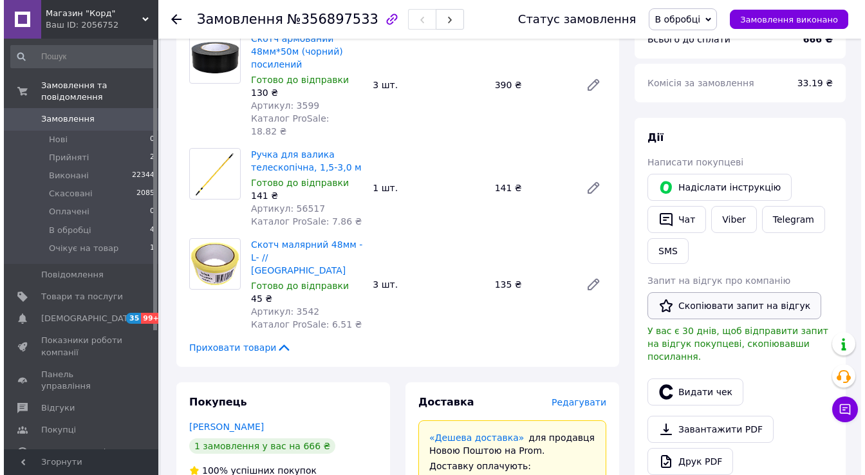
scroll to position [206, 0]
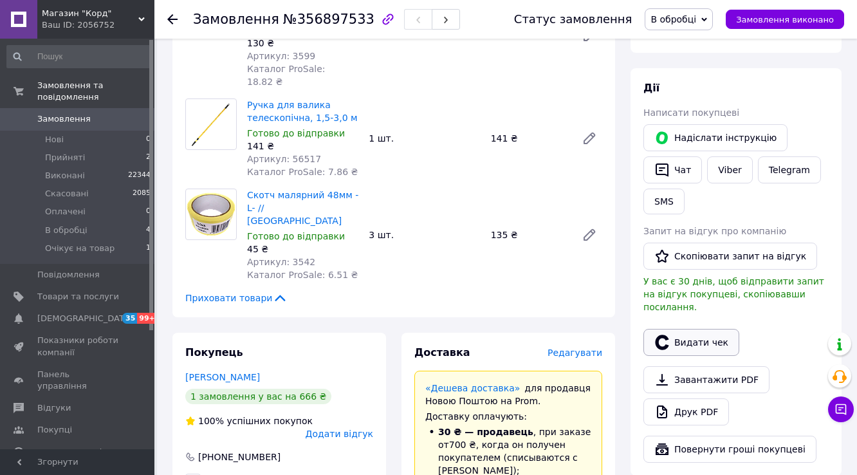
click at [698, 356] on button "Видати чек" at bounding box center [692, 342] width 96 height 27
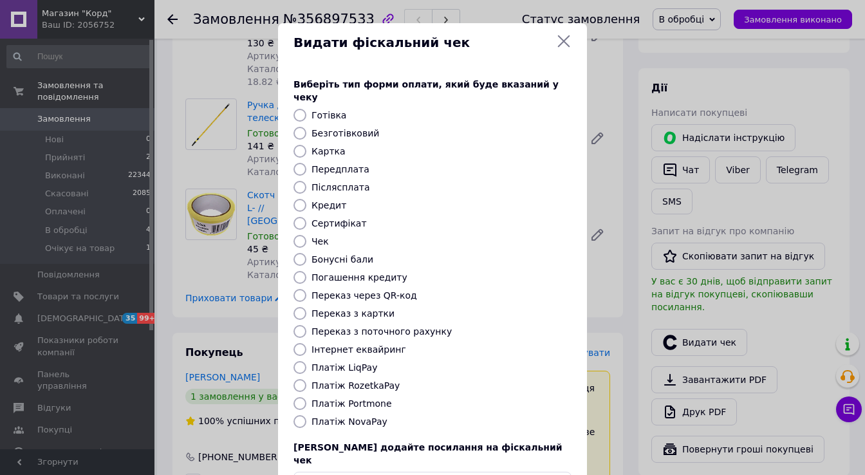
click at [299, 140] on input "Безготівковий" at bounding box center [300, 133] width 13 height 13
radio input "true"
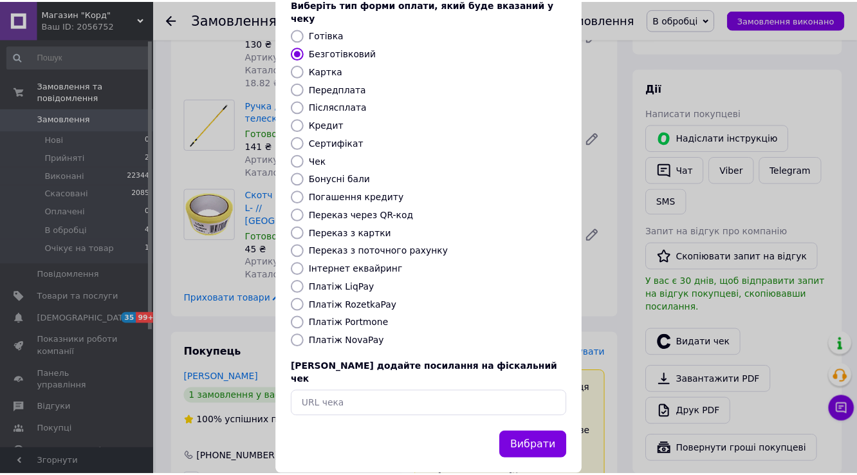
scroll to position [169, 0]
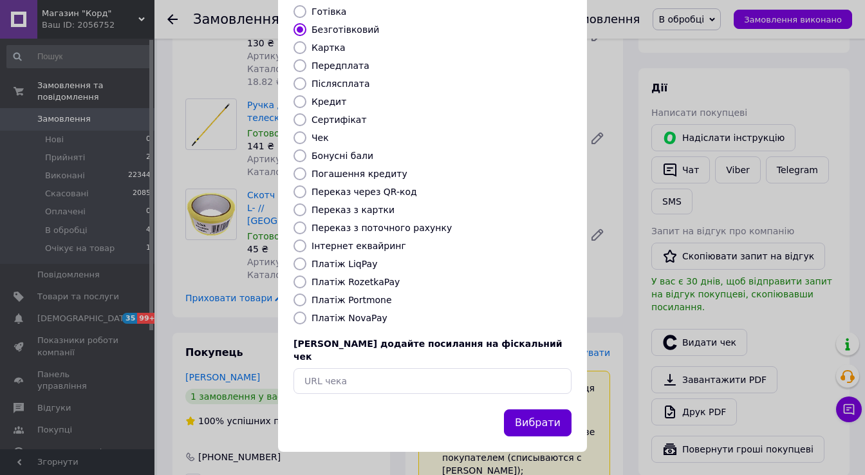
click at [539, 422] on button "Вибрати" at bounding box center [538, 423] width 68 height 28
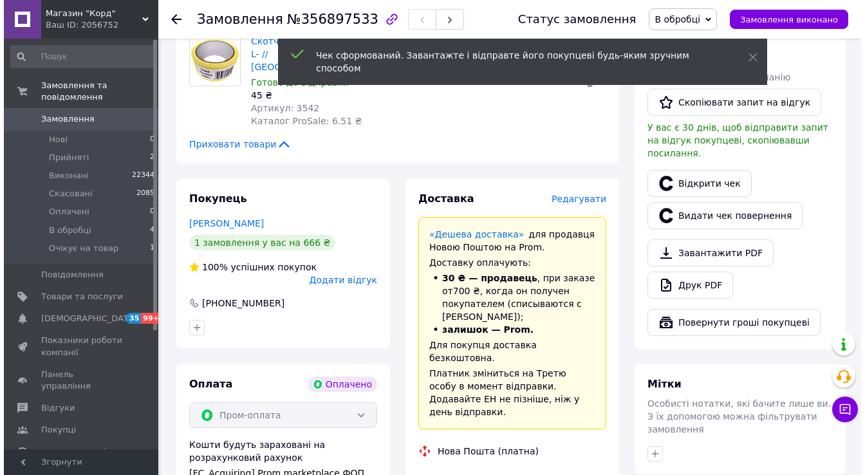
scroll to position [360, 0]
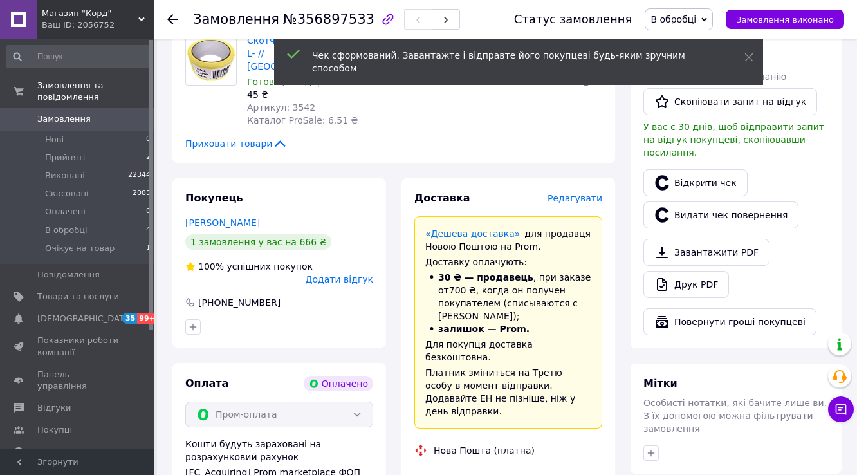
click at [566, 203] on span "Редагувати" at bounding box center [575, 198] width 55 height 10
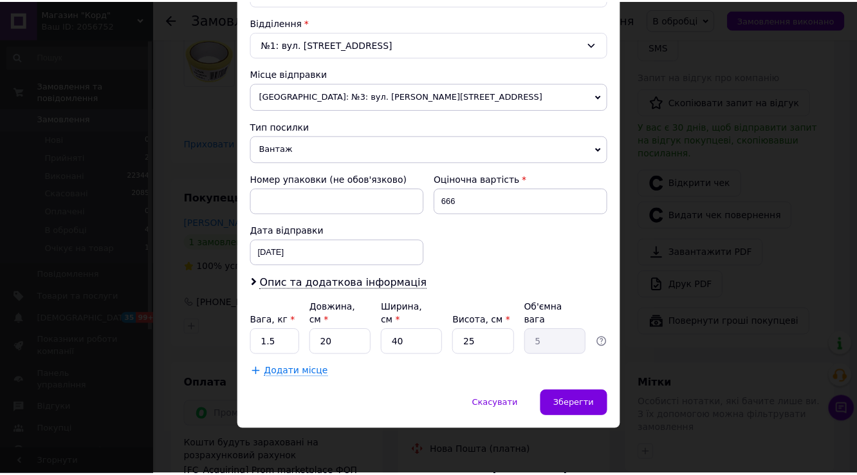
scroll to position [483, 0]
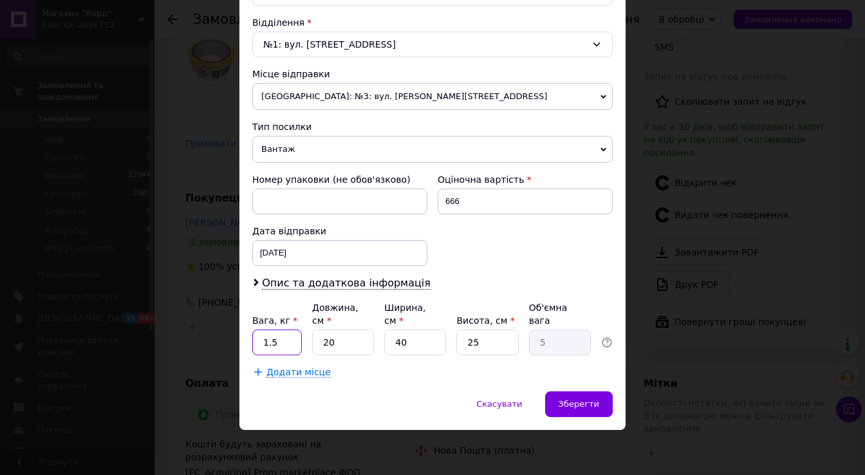
drag, startPoint x: 281, startPoint y: 341, endPoint x: 248, endPoint y: 342, distance: 32.9
click at [248, 342] on div "Спосіб доставки Нова Пошта (платна) Платник Отримувач Відправник Прізвище отрим…" at bounding box center [432, 42] width 386 height 700
type input "2.6"
type input "1"
type input "0.25"
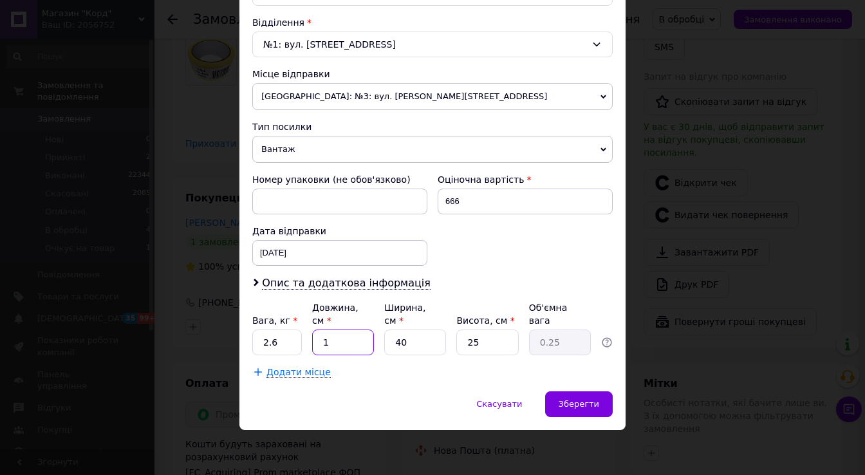
type input "16"
type input "4"
type input "160"
type input "40"
type input "160"
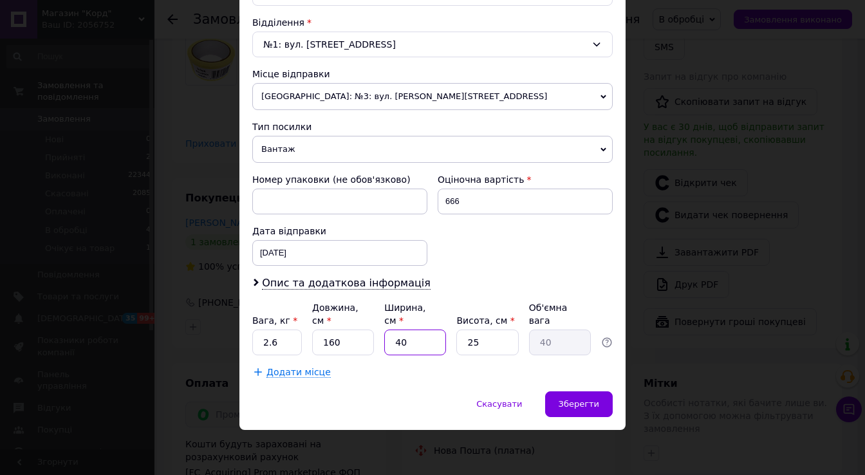
type input "1"
type input "15"
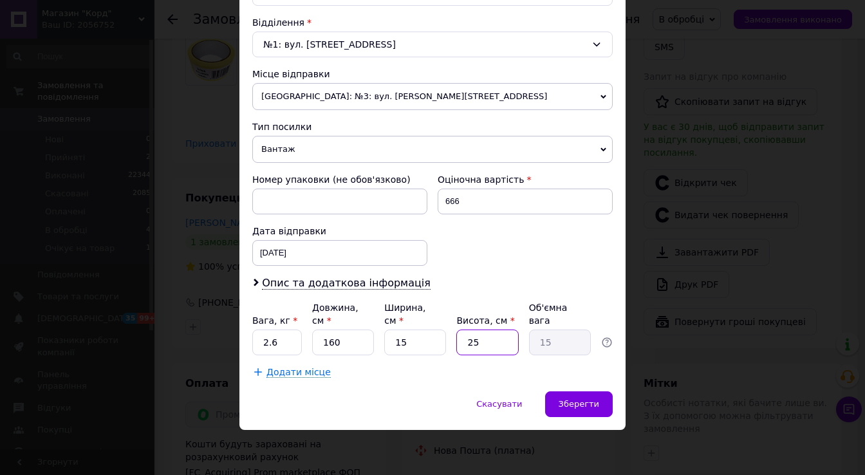
type input "1"
type input "0.6"
type input "16"
type input "9.6"
type input "16"
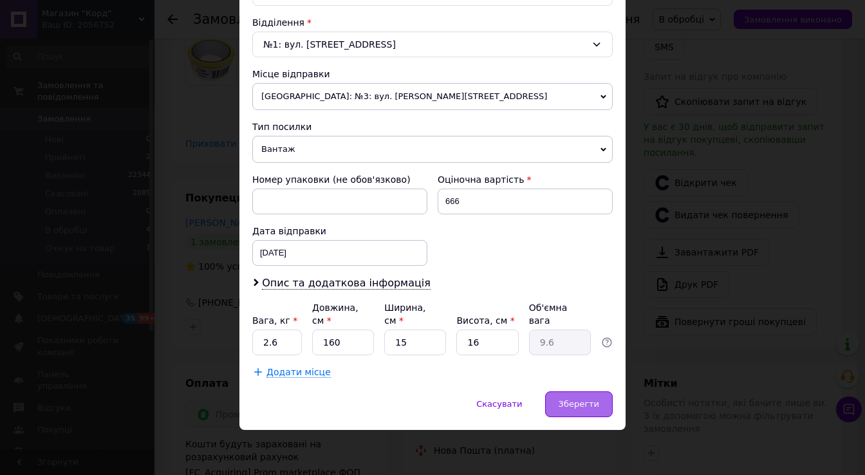
click at [591, 406] on span "Зберегти" at bounding box center [579, 404] width 41 height 10
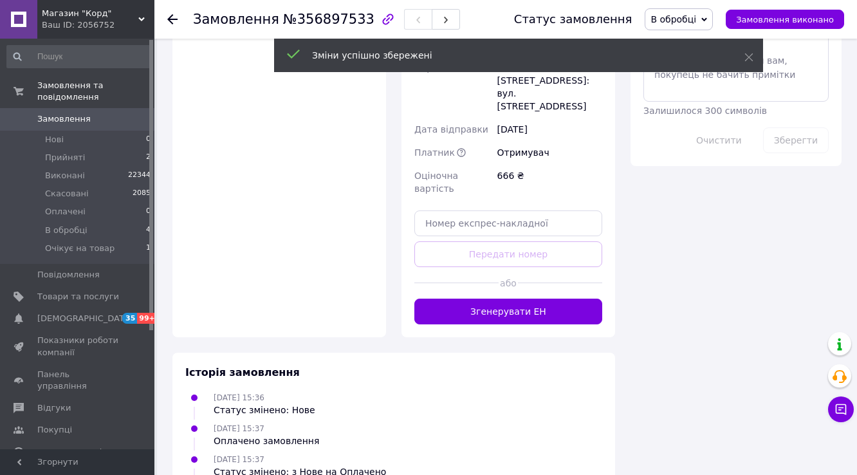
scroll to position [978, 0]
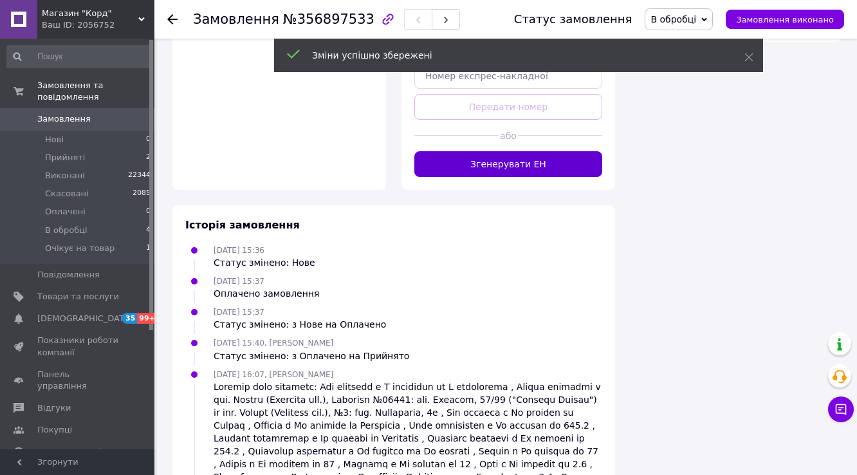
click at [520, 177] on button "Згенерувати ЕН" at bounding box center [509, 164] width 188 height 26
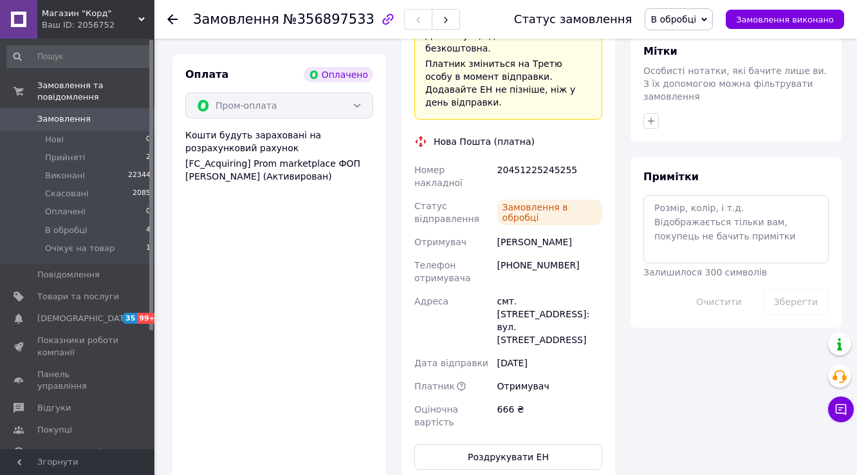
scroll to position [162, 0]
click at [555, 194] on div "20451225245255" at bounding box center [550, 176] width 110 height 36
copy div "20451225245255"
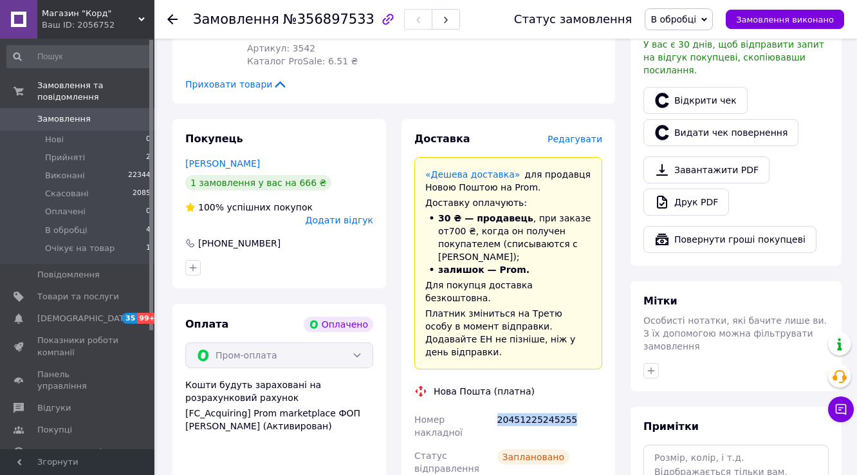
scroll to position [257, 0]
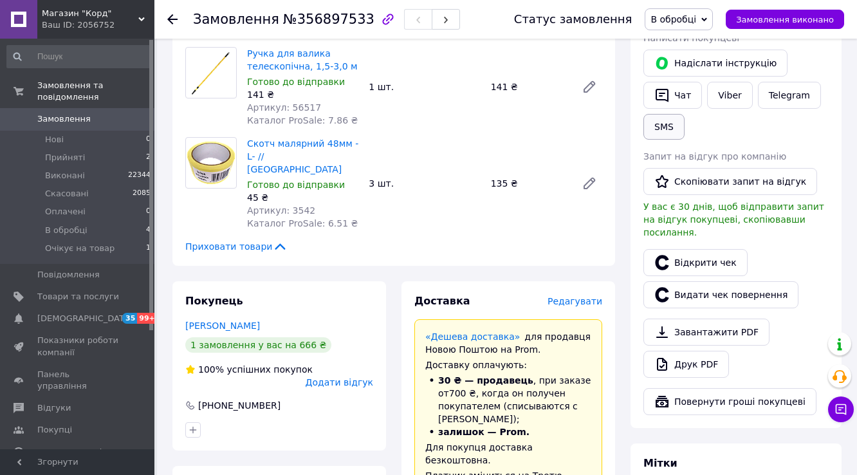
click at [685, 140] on button "SMS" at bounding box center [664, 127] width 41 height 26
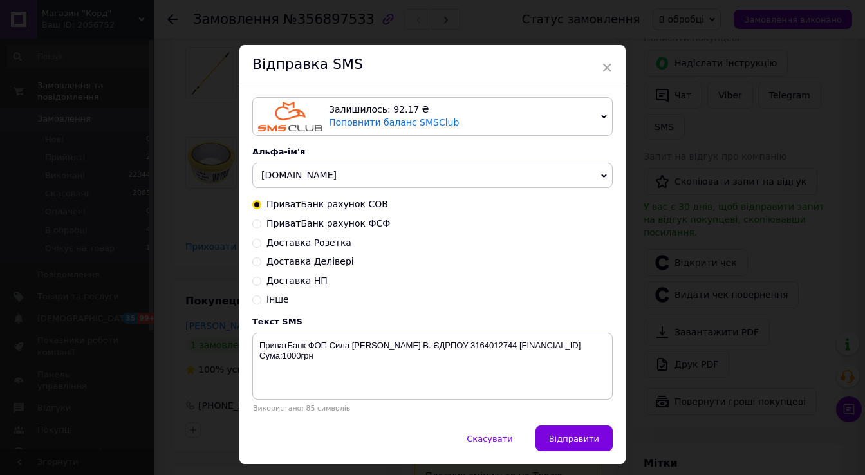
click at [256, 285] on input "Доставка НП" at bounding box center [256, 280] width 9 height 9
radio input "true"
radio input "false"
type textarea "НоваПошта №[PHONE_NUMBER]. Тел. [PHONE_NUMBER]. Чекаємо відгуків. Дякуємо"
click at [512, 444] on span "Скасувати" at bounding box center [490, 439] width 46 height 10
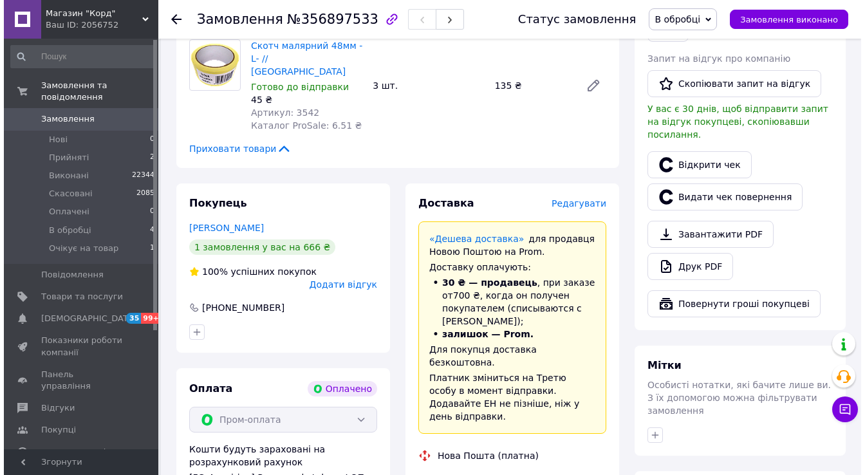
scroll to position [463, 0]
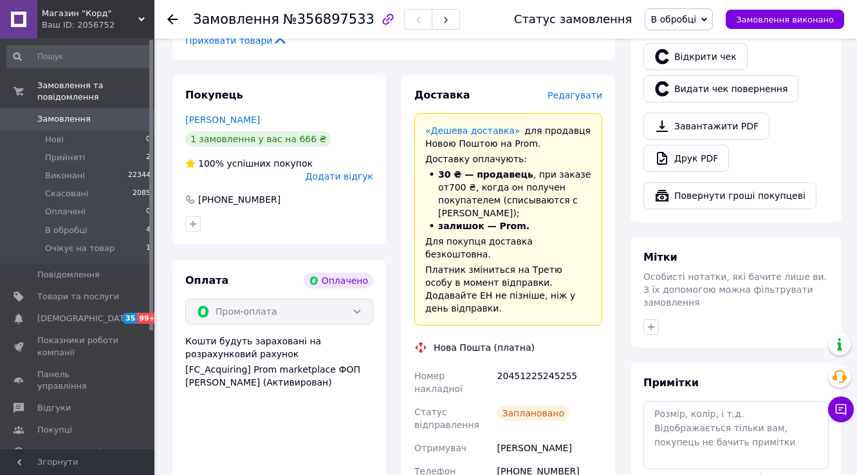
click at [565, 100] on span "Редагувати" at bounding box center [575, 95] width 55 height 10
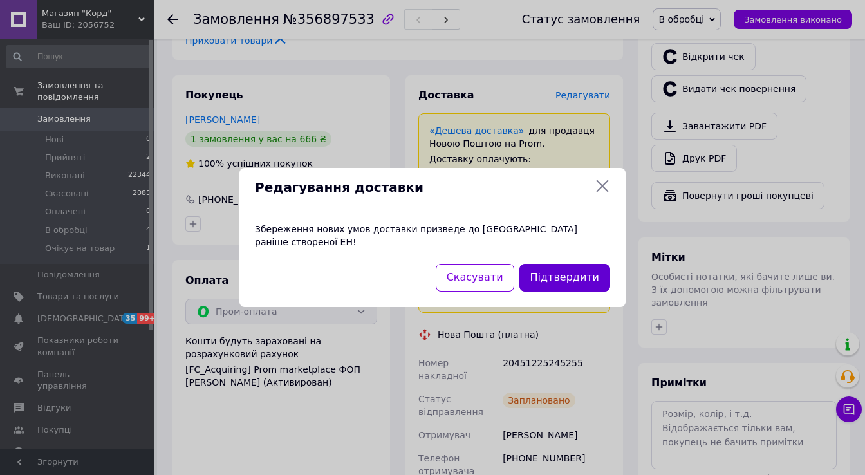
click at [545, 286] on button "Підтвердити" at bounding box center [564, 278] width 91 height 28
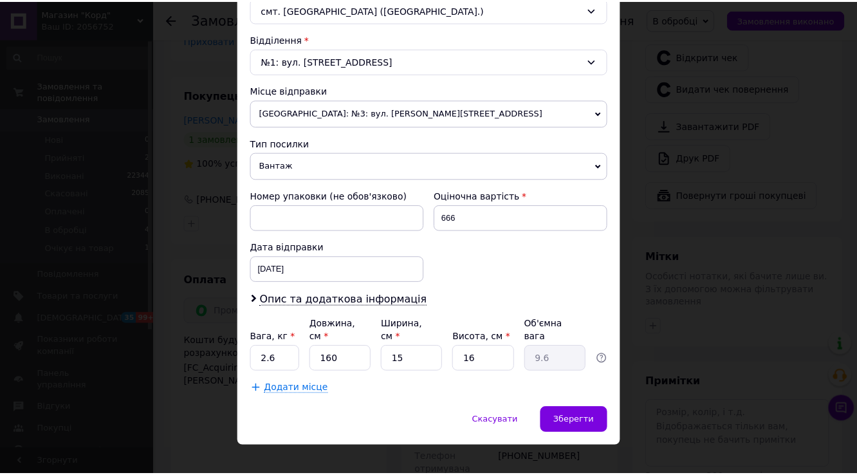
scroll to position [483, 0]
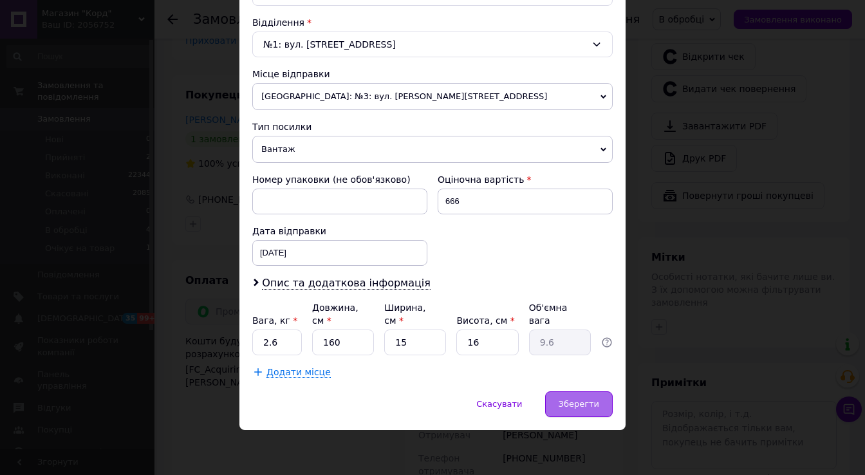
click at [571, 401] on span "Зберегти" at bounding box center [579, 404] width 41 height 10
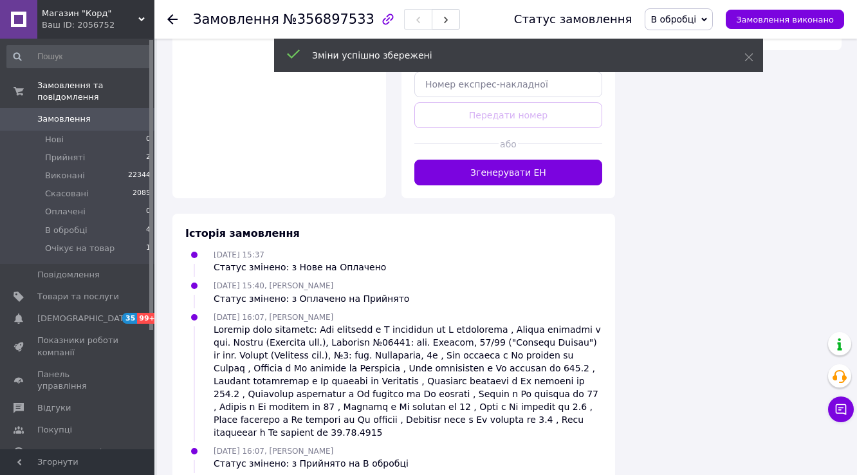
scroll to position [1133, 0]
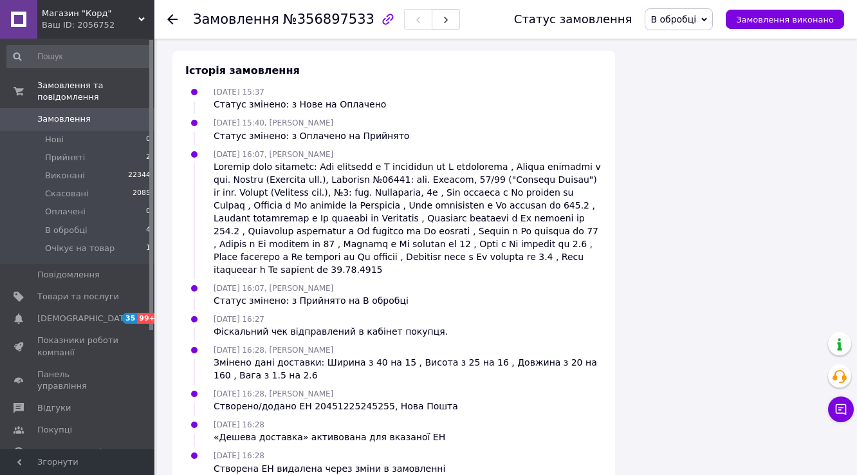
click at [502, 23] on button "Згенерувати ЕН" at bounding box center [509, 10] width 188 height 26
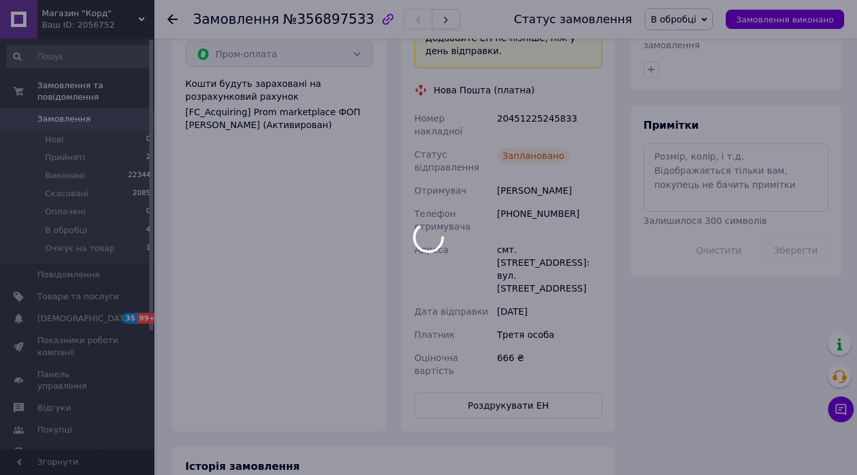
scroll to position [275, 0]
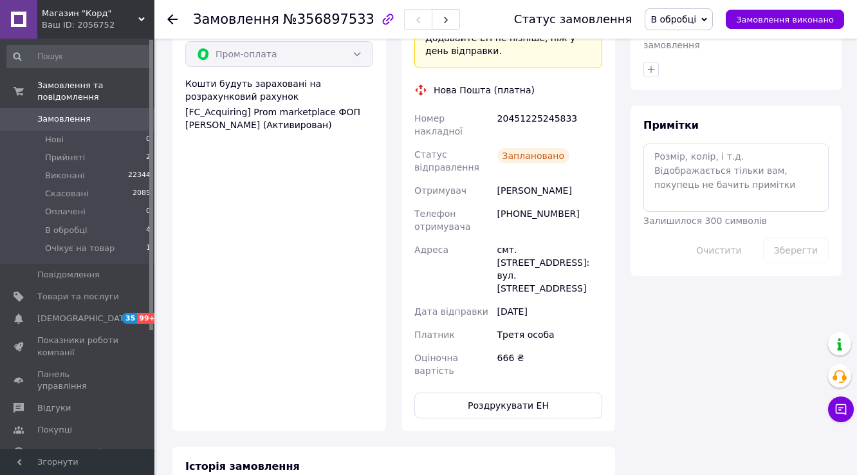
click at [555, 143] on div "20451225245833" at bounding box center [550, 125] width 110 height 36
copy div "20451225245833"
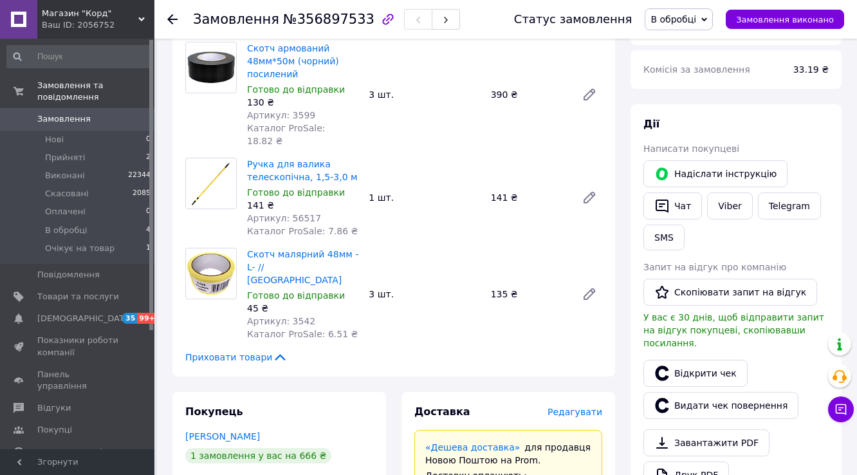
scroll to position [51, 0]
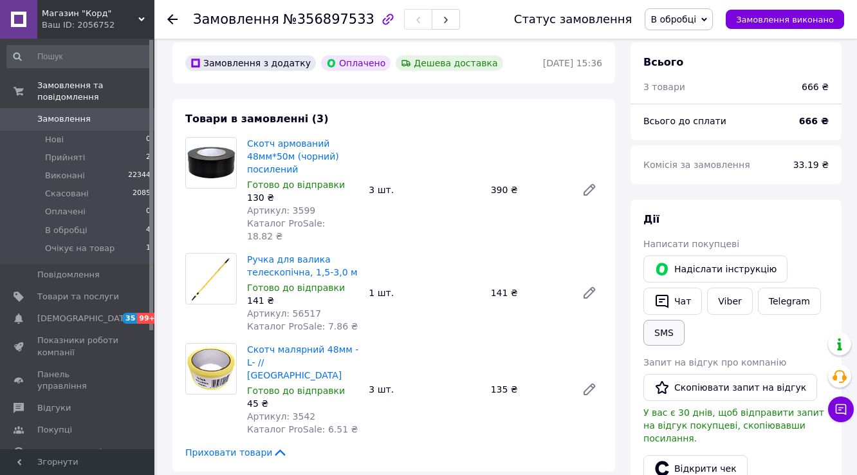
click at [685, 346] on button "SMS" at bounding box center [664, 333] width 41 height 26
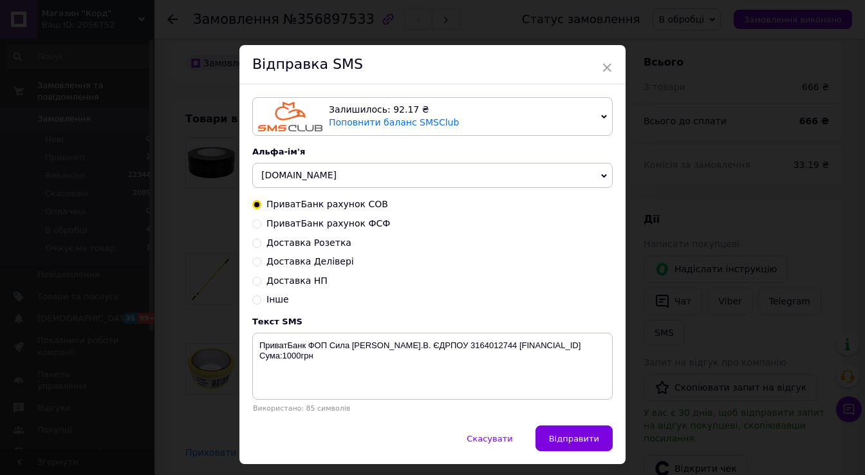
click at [253, 285] on input "Доставка НП" at bounding box center [256, 280] width 9 height 9
radio input "true"
radio input "false"
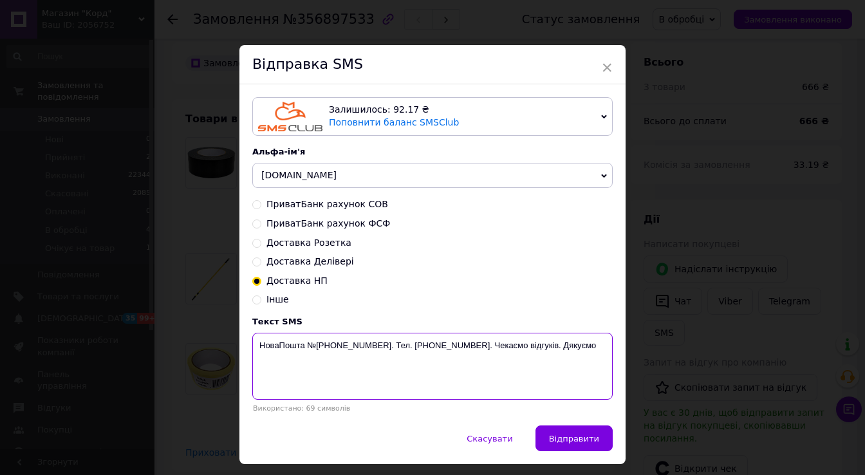
click at [341, 375] on textarea "НоваПошта №[PHONE_NUMBER]. Тел. [PHONE_NUMBER]. Чекаємо відгуків. Дякуємо" at bounding box center [432, 366] width 360 height 67
paste textarea "1225245833"
type textarea "НоваПошта №[PHONE_NUMBER]. Тел. [PHONE_NUMBER]. Чекаємо відгуків. Дякуємо"
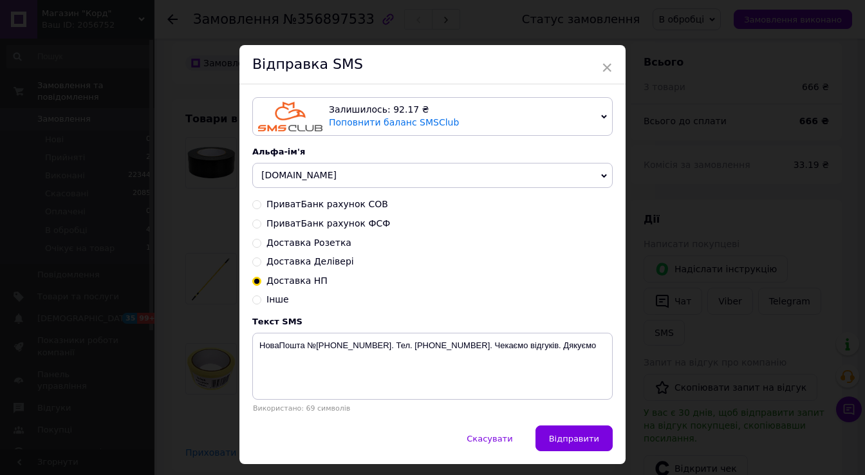
click at [576, 444] on span "Відправити" at bounding box center [574, 439] width 50 height 10
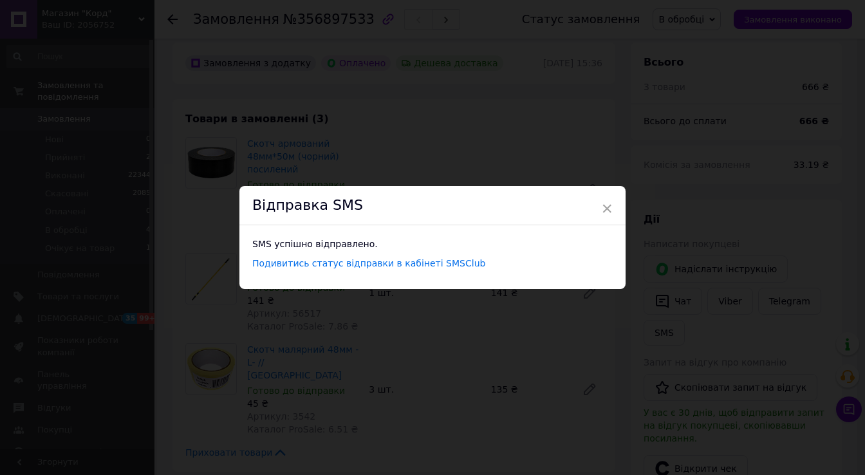
click at [610, 100] on div "× Відправка SMS SMS успішно відправлено. Подивитись статус відправки в кабінеті…" at bounding box center [432, 237] width 865 height 475
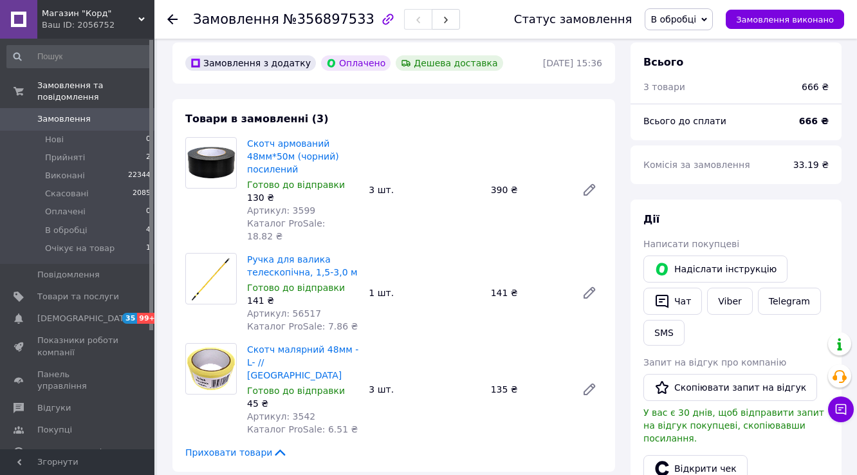
click at [691, 21] on span "В обробці" at bounding box center [674, 19] width 46 height 10
click at [680, 69] on li "Виконано" at bounding box center [687, 64] width 82 height 19
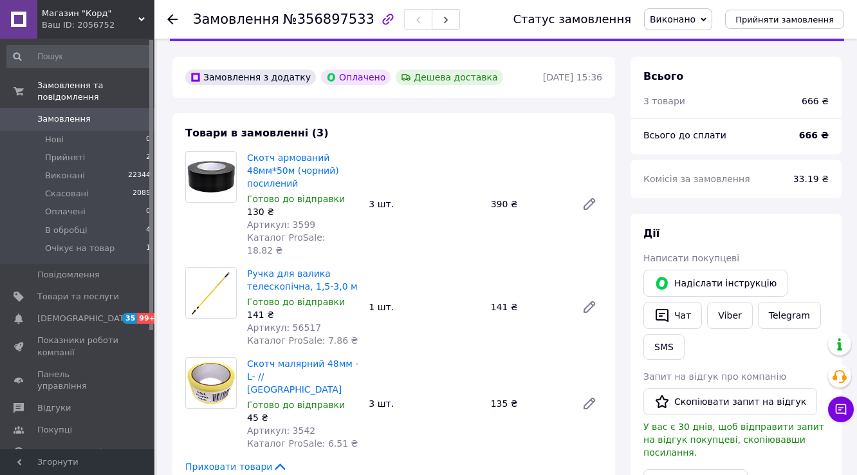
scroll to position [0, 0]
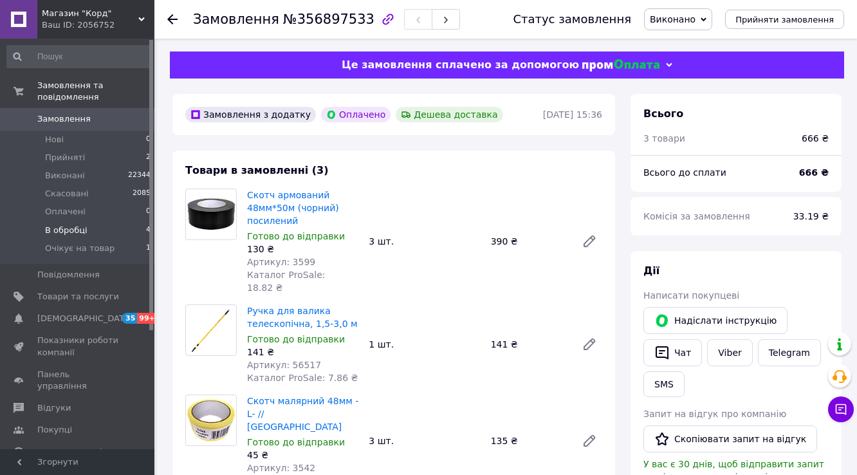
click at [83, 225] on span "В обробці" at bounding box center [66, 231] width 42 height 12
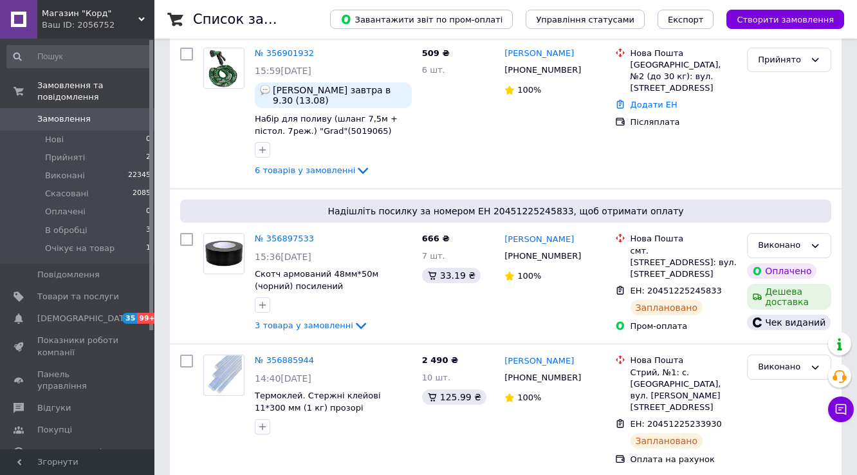
scroll to position [103, 0]
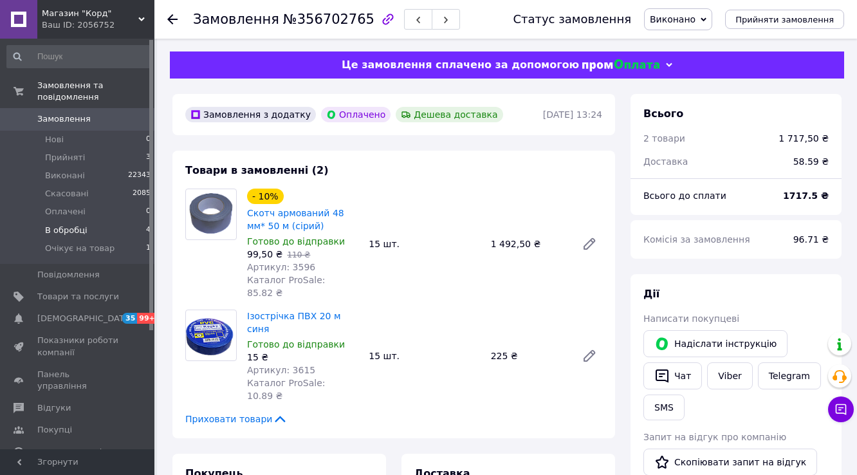
click at [50, 225] on span "В обробці" at bounding box center [66, 231] width 42 height 12
